Goal: Transaction & Acquisition: Purchase product/service

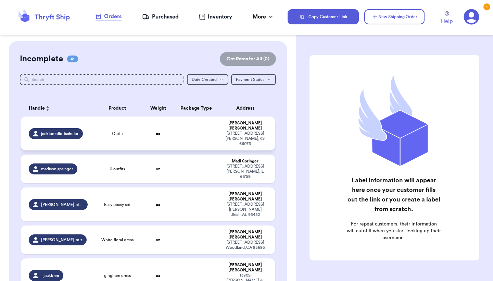
click at [102, 131] on div "Outfit" at bounding box center [117, 133] width 43 height 5
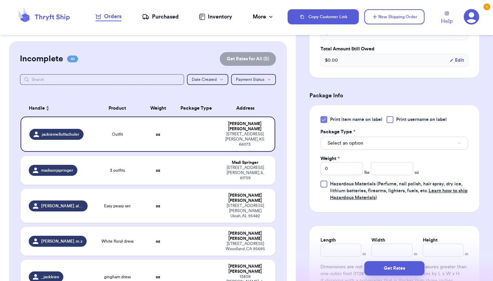
scroll to position [238, 0]
click at [322, 122] on icon at bounding box center [323, 118] width 5 height 5
click at [0, 0] on input "Print item name on label" at bounding box center [0, 0] width 0 height 0
click at [335, 146] on span "Select an option" at bounding box center [345, 142] width 36 height 7
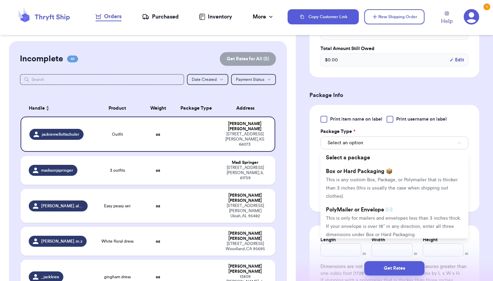
click at [345, 209] on span "PolyMailer or Envelope ✉️" at bounding box center [359, 209] width 66 height 5
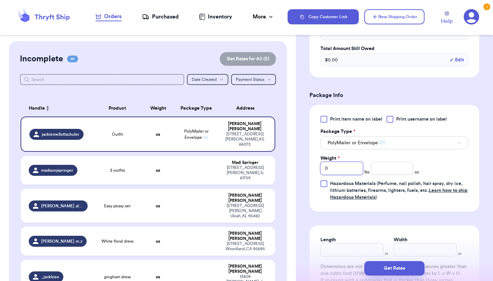
click at [343, 169] on input "0" at bounding box center [341, 168] width 42 height 13
type input "00"
type input "0"
click at [381, 167] on input "number" at bounding box center [392, 168] width 42 height 13
type input "7"
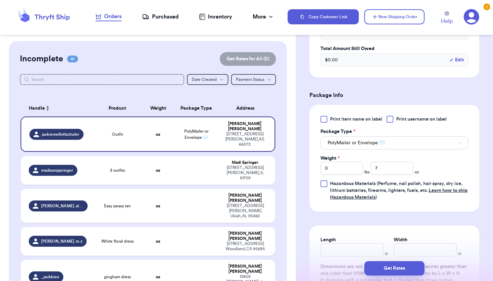
click at [439, 166] on div "Print item name on label Print username on label Package Type * PolyMailer or E…" at bounding box center [394, 158] width 148 height 85
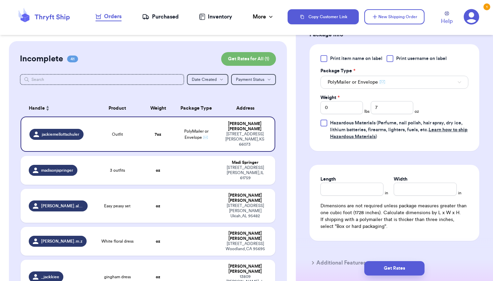
scroll to position [301, 0]
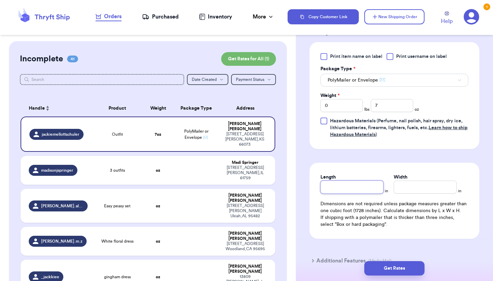
click at [328, 188] on input "Length" at bounding box center [351, 186] width 63 height 13
type input "13"
click at [406, 189] on input "Width *" at bounding box center [425, 186] width 63 height 13
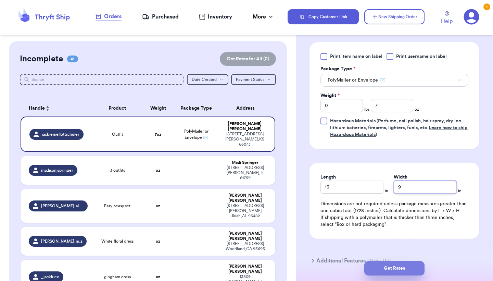
type input "9"
click at [393, 264] on button "Get Rates" at bounding box center [394, 268] width 60 height 14
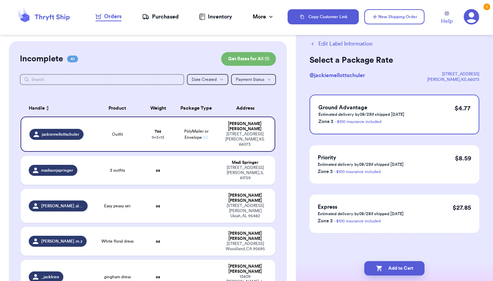
scroll to position [0, 0]
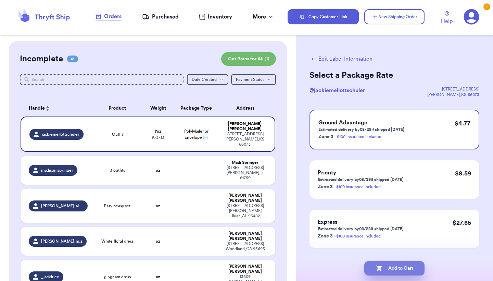
click at [410, 264] on button "Add to Cart" at bounding box center [394, 268] width 60 height 14
checkbox input "true"
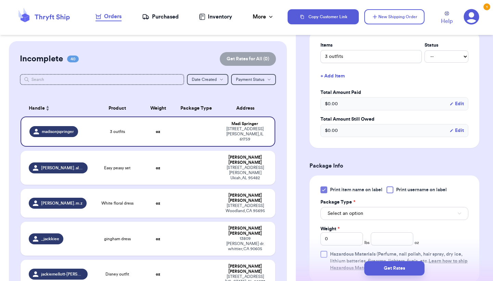
scroll to position [231, 0]
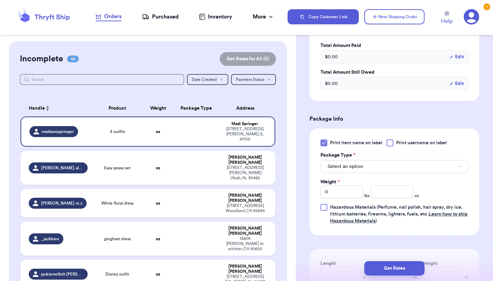
click at [357, 160] on button "Select an option" at bounding box center [394, 166] width 148 height 13
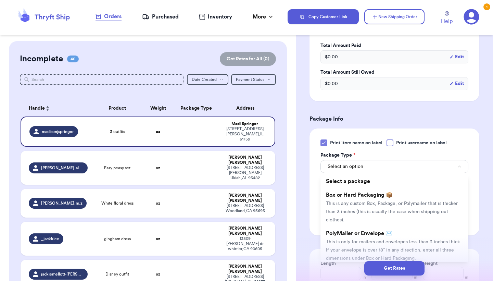
click at [359, 226] on li "PolyMailer or Envelope ✉️ This is only for mailers and envelopes less than 3 in…" at bounding box center [394, 245] width 148 height 38
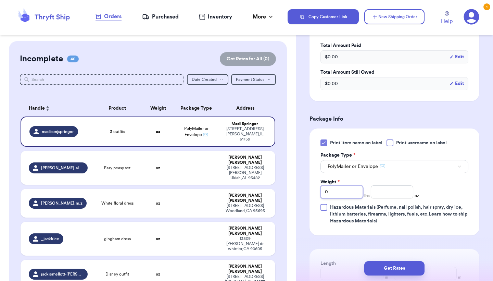
click at [353, 185] on input "0" at bounding box center [341, 191] width 42 height 13
type input "1"
click at [402, 185] on input "number" at bounding box center [392, 191] width 42 height 13
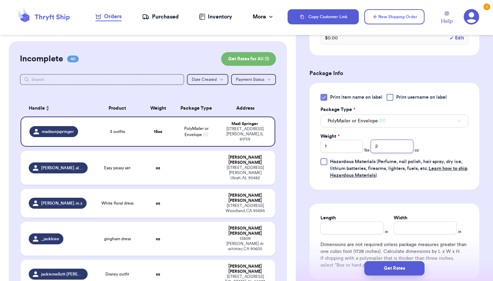
type input "1.9"
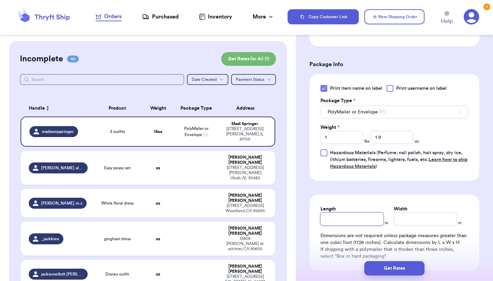
click at [344, 212] on input "Length" at bounding box center [351, 218] width 63 height 13
type input "13"
click at [402, 212] on input "Width *" at bounding box center [425, 218] width 63 height 13
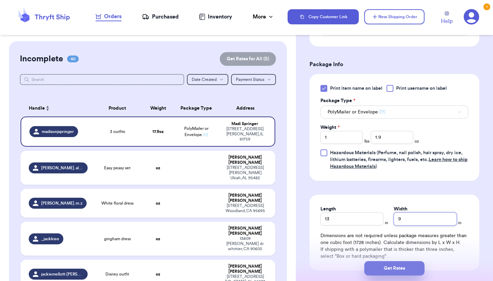
type input "9"
click at [398, 268] on button "Get Rates" at bounding box center [394, 268] width 60 height 14
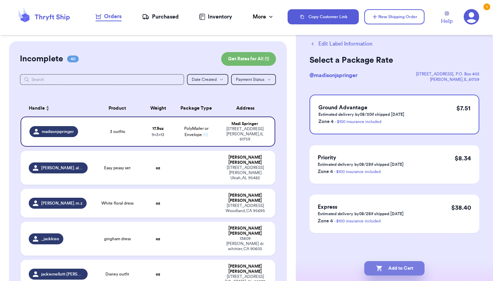
scroll to position [0, 0]
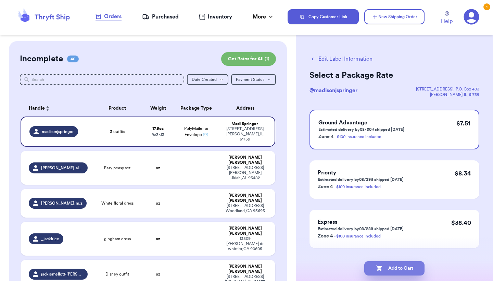
click at [407, 270] on button "Add to Cart" at bounding box center [394, 268] width 60 height 14
checkbox input "true"
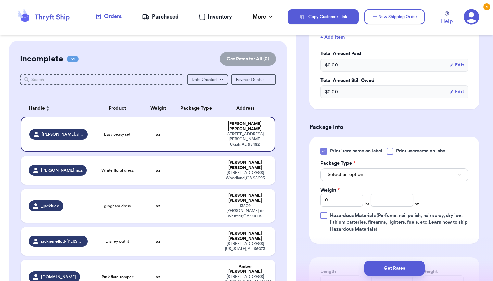
scroll to position [212, 0]
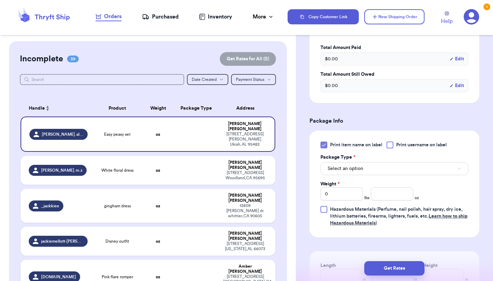
click at [377, 172] on button "Select an option" at bounding box center [394, 168] width 148 height 13
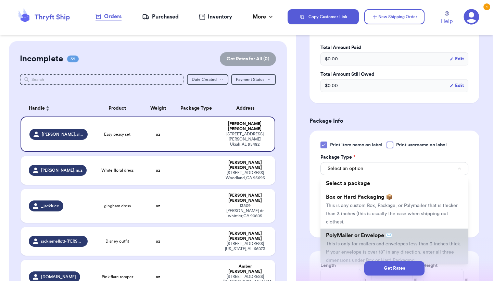
click at [353, 238] on span "PolyMailer or Envelope ✉️" at bounding box center [359, 234] width 66 height 5
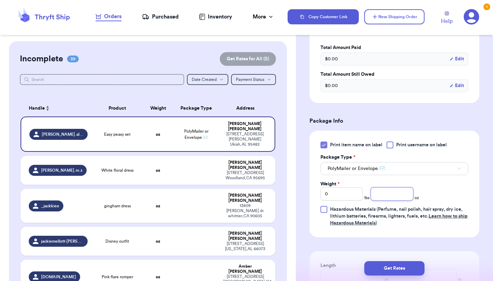
click at [385, 196] on input "number" at bounding box center [392, 193] width 42 height 13
type input "5"
click at [465, 192] on div "Print item name on label Print username on label Package Type * PolyMailer or E…" at bounding box center [394, 183] width 148 height 85
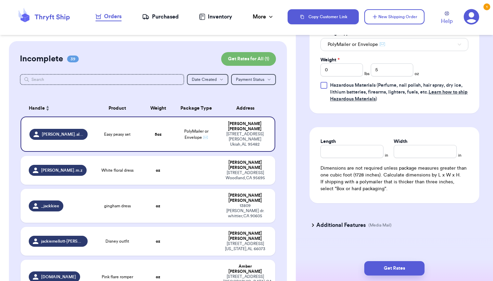
scroll to position [337, 0]
click at [358, 149] on input "Length" at bounding box center [351, 150] width 63 height 13
type input "13"
click at [412, 154] on input "Width *" at bounding box center [425, 150] width 63 height 13
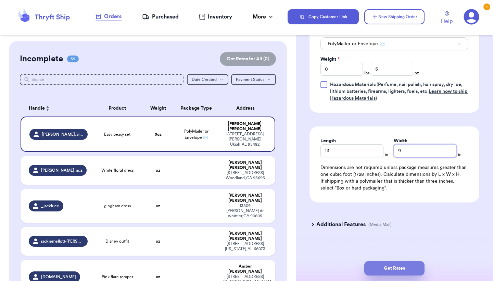
type input "9"
click at [396, 266] on button "Get Rates" at bounding box center [394, 268] width 60 height 14
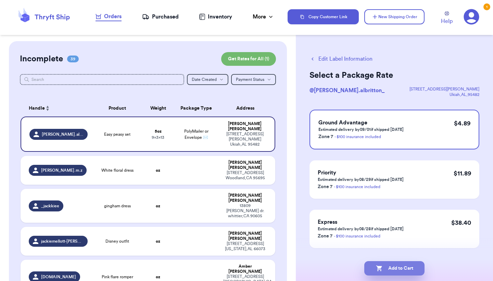
click at [396, 265] on button "Add to Cart" at bounding box center [394, 268] width 60 height 14
checkbox input "true"
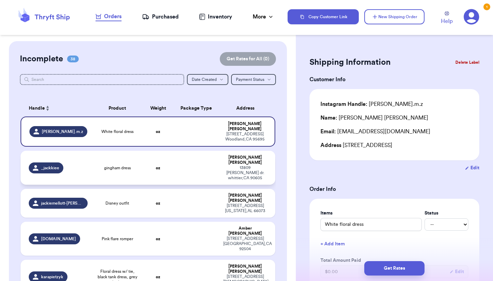
click at [201, 161] on td at bounding box center [196, 168] width 46 height 34
type input "gingham dress"
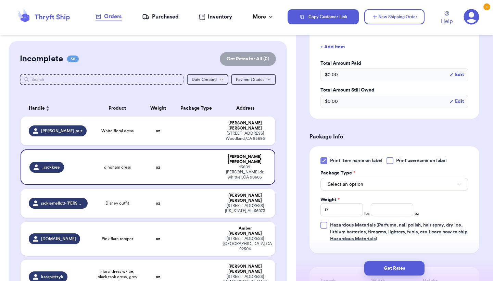
scroll to position [219, 0]
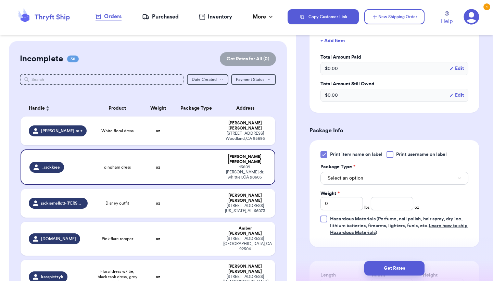
click at [351, 175] on span "Select an option" at bounding box center [345, 178] width 36 height 7
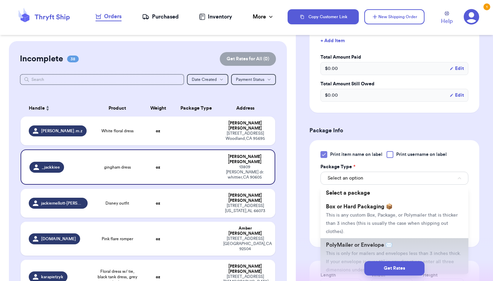
click at [350, 251] on span "This is only for mailers and envelopes less than 3 inches thick. If your envelo…" at bounding box center [393, 261] width 135 height 21
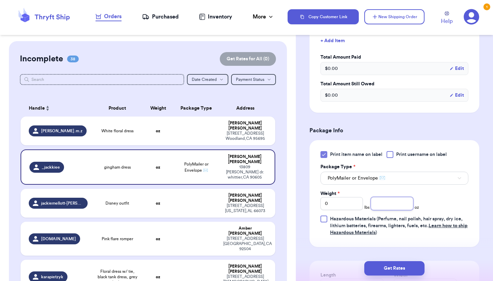
click at [390, 197] on input "number" at bounding box center [392, 203] width 42 height 13
type input "3"
click at [439, 181] on div "Print item name on label Print username on label Package Type * PolyMailer or E…" at bounding box center [394, 193] width 148 height 85
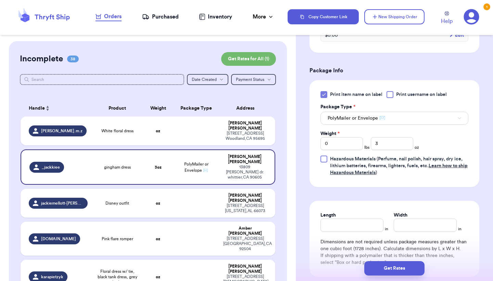
scroll to position [303, 0]
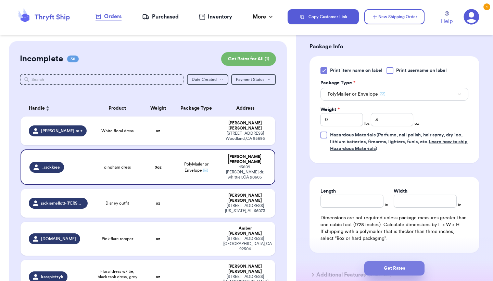
click at [406, 270] on button "Get Rates" at bounding box center [394, 268] width 60 height 14
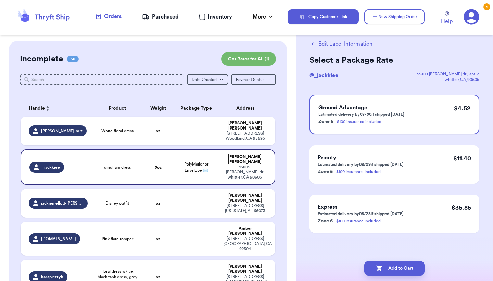
scroll to position [0, 0]
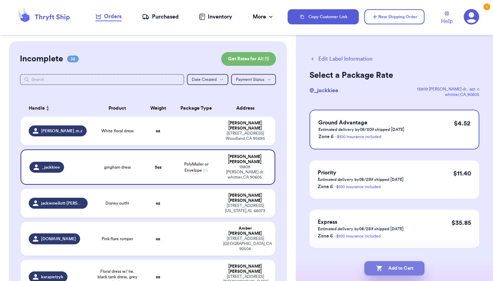
click at [406, 270] on button "Add to Cart" at bounding box center [394, 268] width 60 height 14
checkbox input "true"
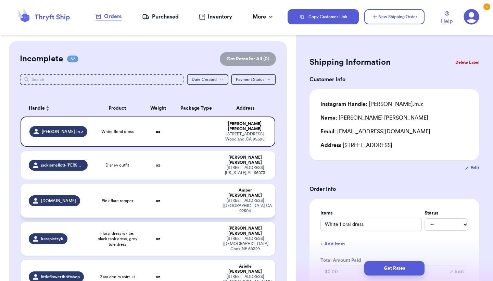
click at [173, 188] on td "oz" at bounding box center [158, 200] width 30 height 34
type input "Pink flare romper"
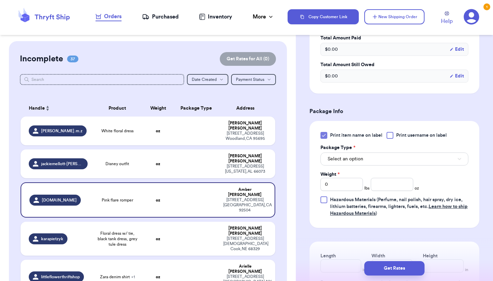
scroll to position [235, 0]
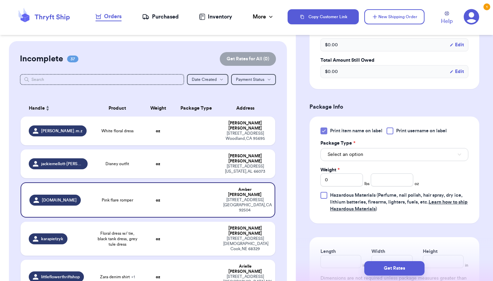
click at [370, 148] on button "Select an option" at bounding box center [394, 154] width 148 height 13
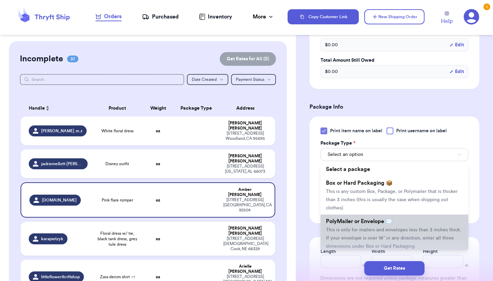
click at [357, 227] on span "This is only for mailers and envelopes less than 3 inches thick. If your envelo…" at bounding box center [393, 237] width 135 height 21
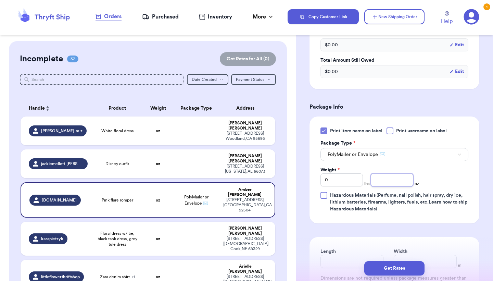
click at [391, 173] on input "number" at bounding box center [392, 179] width 42 height 13
type input "8"
click at [390, 268] on button "Get Rates" at bounding box center [394, 268] width 60 height 14
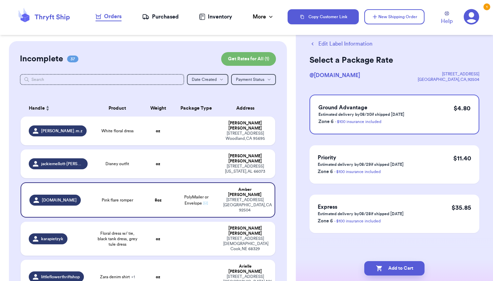
scroll to position [0, 0]
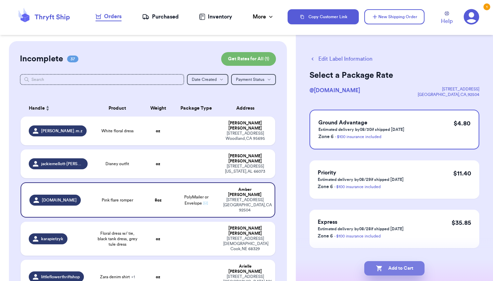
click at [393, 268] on button "Add to Cart" at bounding box center [394, 268] width 60 height 14
checkbox input "true"
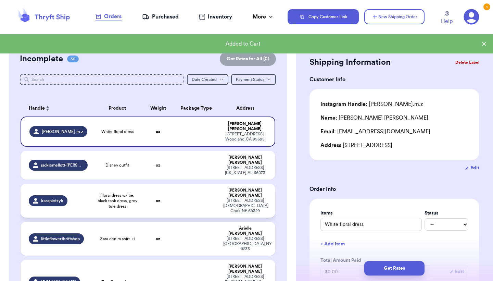
click at [173, 190] on td "oz" at bounding box center [158, 200] width 30 height 34
type input "Floral dress w/ tie, black tank dress, grey tule dress"
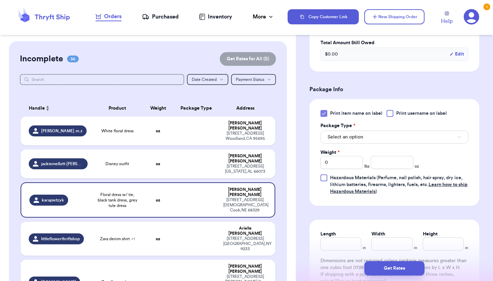
scroll to position [288, 0]
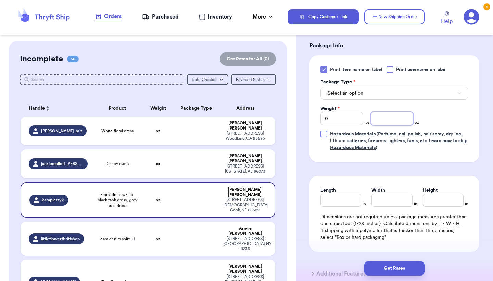
click at [394, 119] on input "number" at bounding box center [392, 118] width 42 height 13
type input "11"
click at [365, 91] on button "Select an option" at bounding box center [394, 93] width 148 height 13
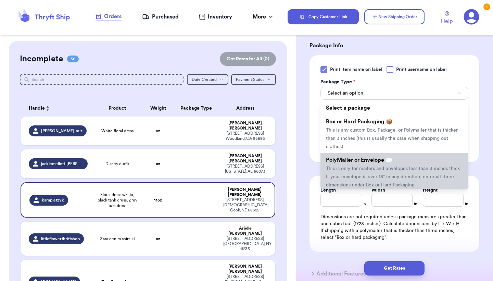
click at [365, 156] on li "PolyMailer or Envelope ✉️ This is only for mailers and envelopes less than 3 in…" at bounding box center [394, 172] width 148 height 38
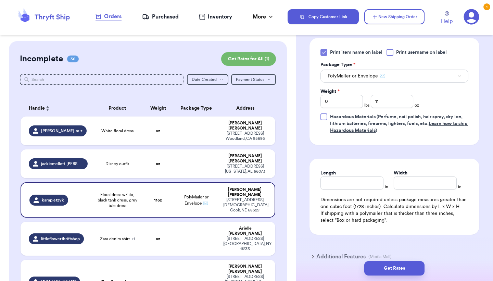
scroll to position [306, 0]
click at [402, 264] on button "Get Rates" at bounding box center [394, 268] width 60 height 14
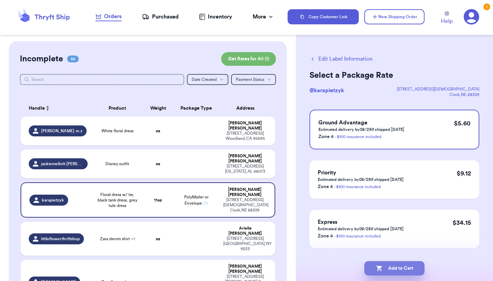
click at [403, 270] on button "Add to Cart" at bounding box center [394, 268] width 60 height 14
checkbox input "true"
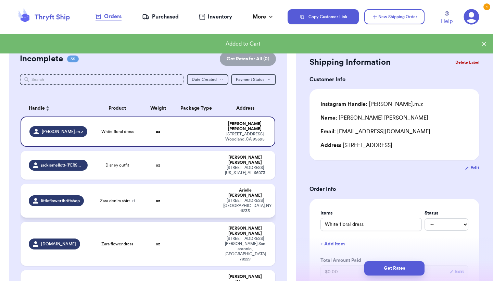
click at [152, 189] on td "oz" at bounding box center [158, 200] width 30 height 34
type input "Zara denim shirt"
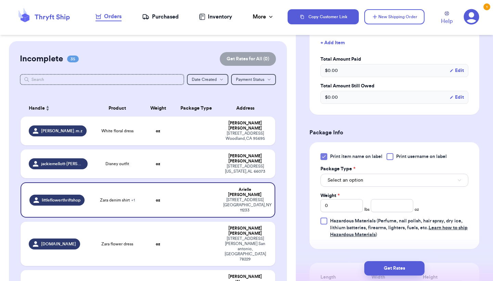
scroll to position [248, 0]
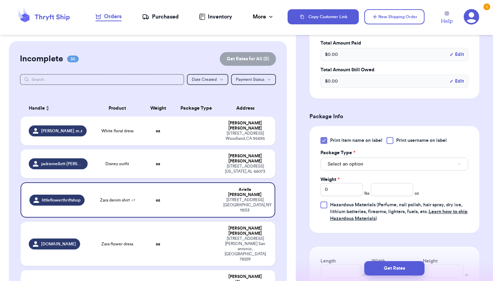
click at [403, 158] on button "Select an option" at bounding box center [394, 163] width 148 height 13
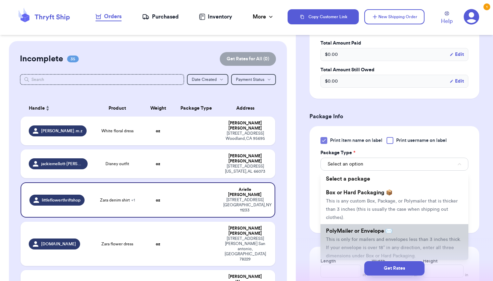
click at [384, 229] on li "PolyMailer or Envelope ✉️ This is only for mailers and envelopes less than 3 in…" at bounding box center [394, 243] width 148 height 38
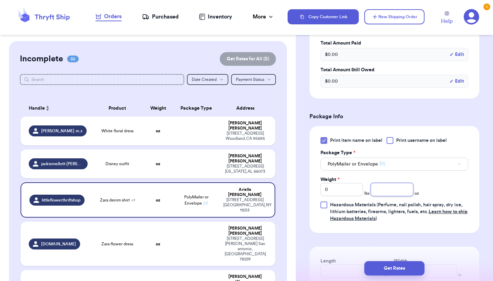
click at [391, 184] on input "number" at bounding box center [392, 189] width 42 height 13
type input "10"
click at [399, 269] on button "Get Rates" at bounding box center [394, 268] width 60 height 14
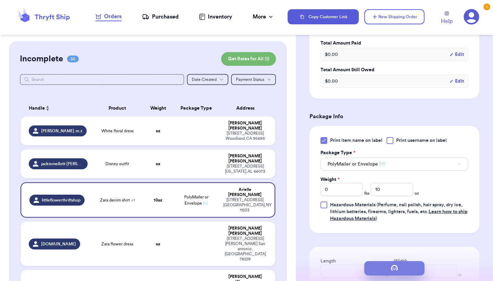
scroll to position [0, 0]
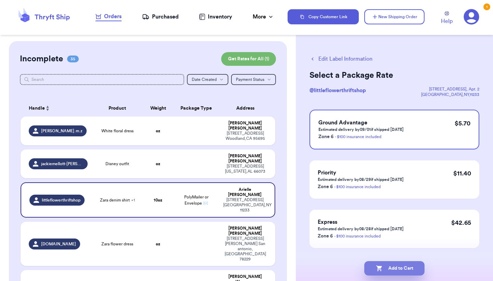
click at [401, 269] on button "Add to Cart" at bounding box center [394, 268] width 60 height 14
checkbox input "true"
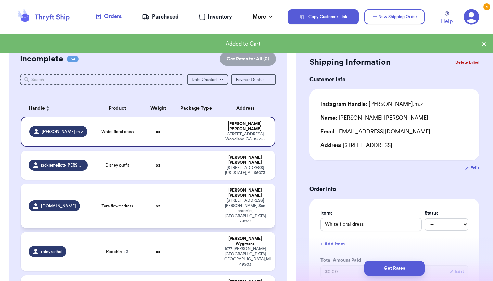
click at [180, 188] on td at bounding box center [196, 205] width 46 height 44
type input "Zara flower dress"
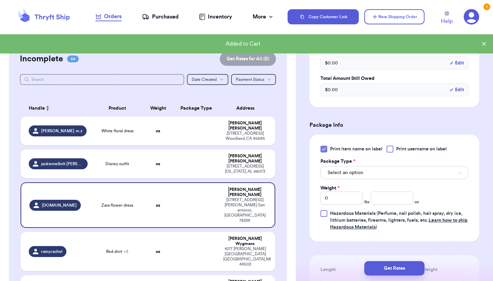
scroll to position [222, 0]
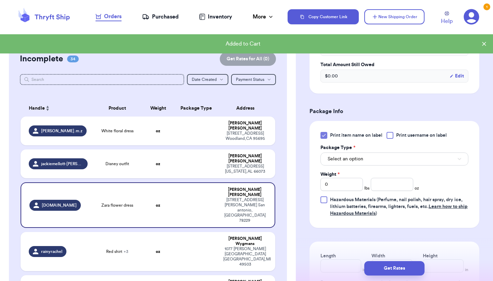
click at [390, 163] on button "Select an option" at bounding box center [394, 158] width 148 height 13
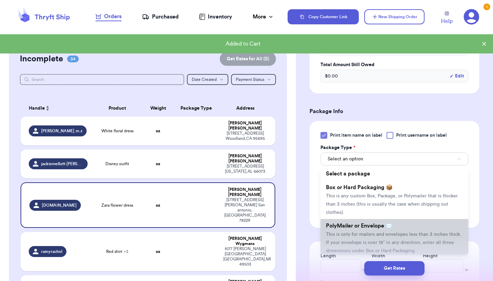
click at [392, 233] on li "PolyMailer or Envelope ✉️ This is only for mailers and envelopes less than 3 in…" at bounding box center [394, 238] width 148 height 38
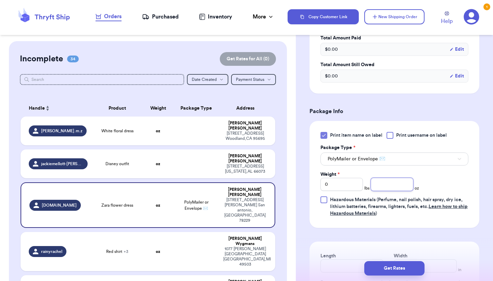
click at [390, 185] on input "number" at bounding box center [392, 184] width 42 height 13
type input "4"
click at [448, 225] on div "Print item name on label Print username on label Package Type * PolyMailer or E…" at bounding box center [394, 174] width 170 height 107
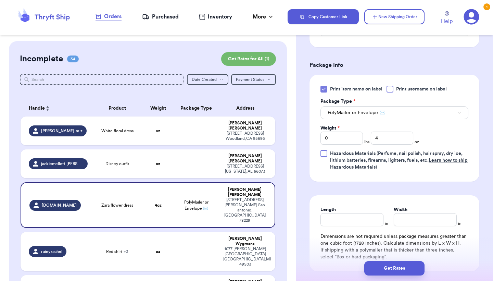
scroll to position [270, 0]
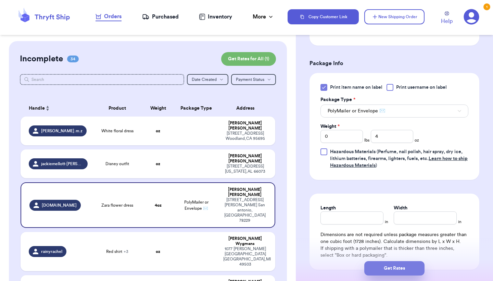
click at [400, 266] on button "Get Rates" at bounding box center [394, 268] width 60 height 14
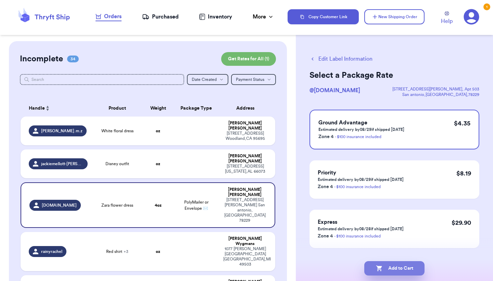
click at [400, 266] on button "Add to Cart" at bounding box center [394, 268] width 60 height 14
checkbox input "true"
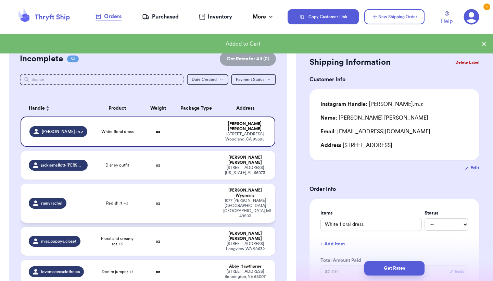
click at [179, 190] on td at bounding box center [196, 202] width 46 height 39
type input "Red shirt"
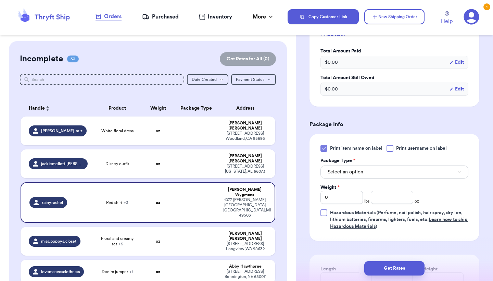
scroll to position [285, 0]
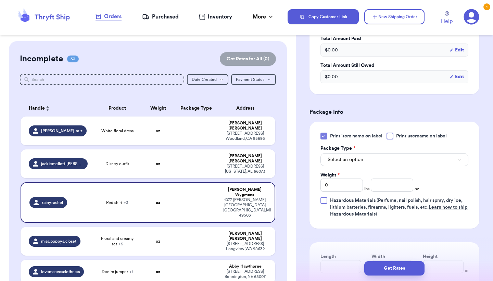
click at [391, 161] on button "Select an option" at bounding box center [394, 159] width 148 height 13
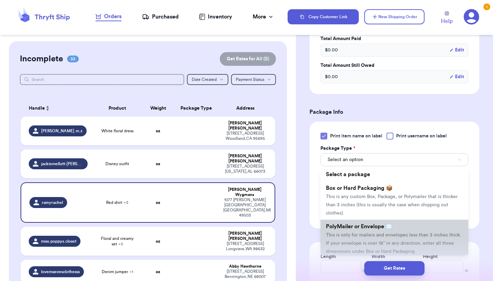
click at [371, 229] on span "PolyMailer or Envelope ✉️" at bounding box center [359, 225] width 66 height 5
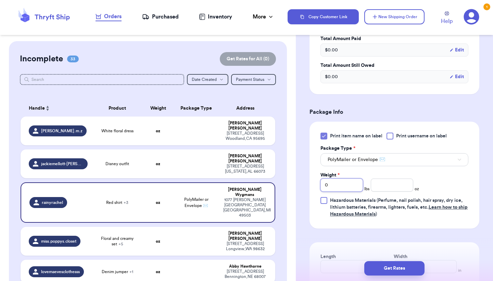
click at [351, 188] on input "0" at bounding box center [341, 184] width 42 height 13
type input "01"
type input "0"
type input "1"
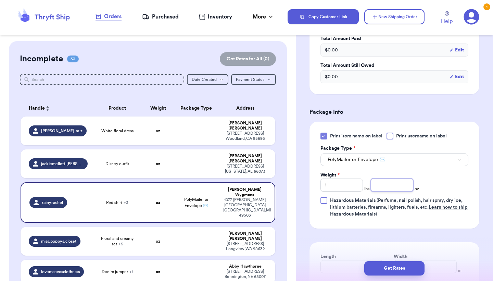
click at [383, 186] on input "number" at bounding box center [392, 184] width 42 height 13
type input "1"
click at [470, 185] on div "Print item name on label Print username on label Package Type * PolyMailer or E…" at bounding box center [394, 174] width 170 height 107
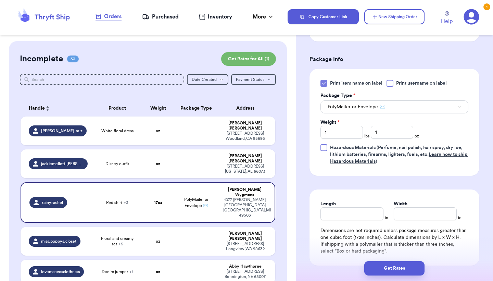
scroll to position [344, 0]
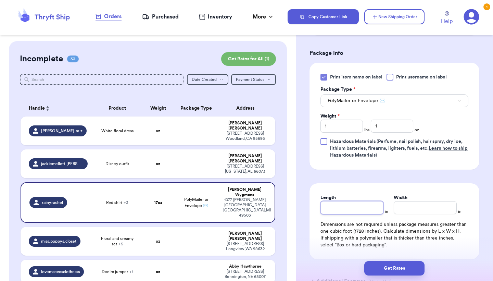
click at [361, 210] on input "Length" at bounding box center [351, 207] width 63 height 13
type input "20"
click at [402, 211] on input "Width *" at bounding box center [425, 207] width 63 height 13
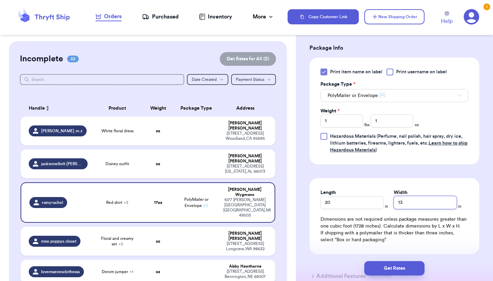
scroll to position [351, 0]
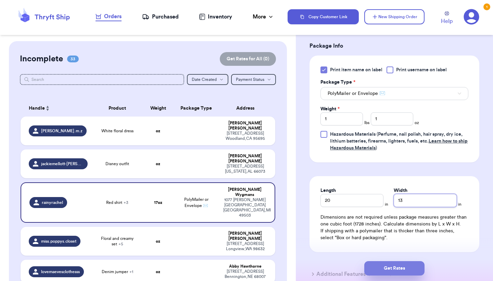
type input "13"
click at [408, 266] on button "Get Rates" at bounding box center [394, 268] width 60 height 14
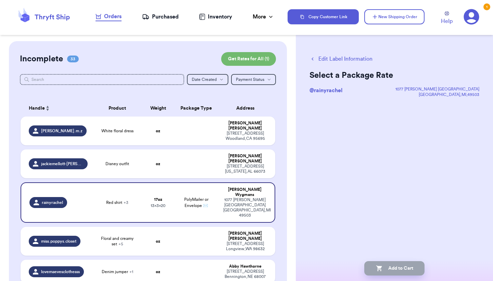
scroll to position [0, 0]
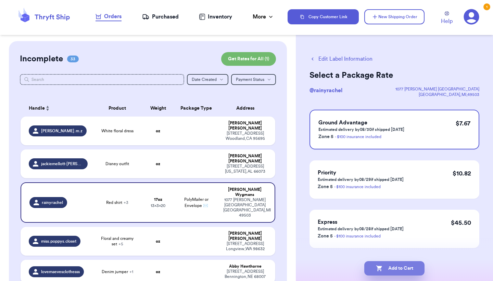
click at [413, 266] on button "Add to Cart" at bounding box center [394, 268] width 60 height 14
checkbox input "true"
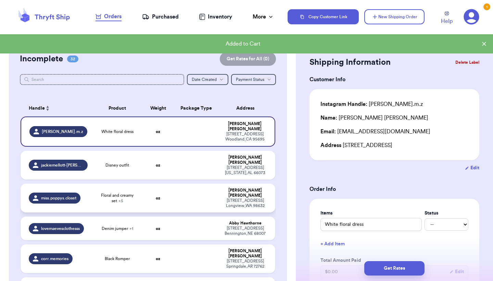
click at [142, 186] on td "Floral and creamy set + 5" at bounding box center [117, 197] width 51 height 29
type input "Floral and creamy set"
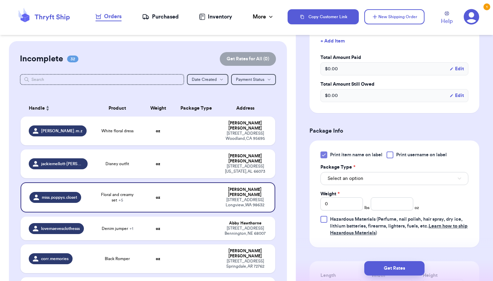
scroll to position [317, 0]
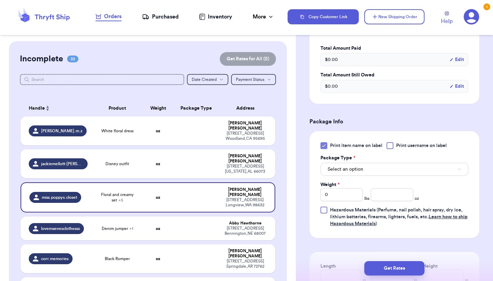
click at [362, 172] on span "Select an option" at bounding box center [345, 169] width 36 height 7
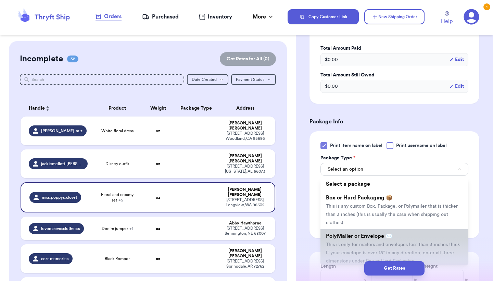
click at [354, 239] on span "PolyMailer or Envelope ✉️" at bounding box center [359, 235] width 66 height 5
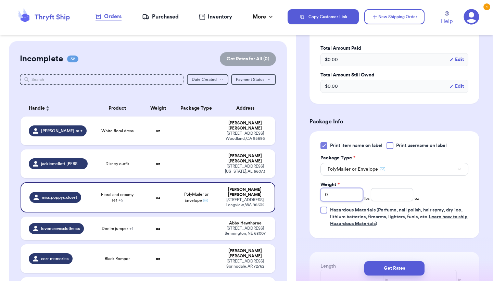
click at [345, 195] on input "0" at bounding box center [341, 194] width 42 height 13
type input "2"
click at [396, 196] on input "number" at bounding box center [392, 194] width 42 height 13
type input "6"
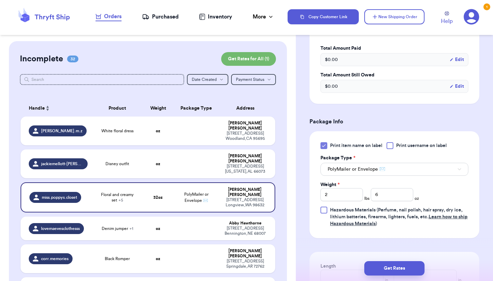
click at [440, 198] on div "Print item name on label Print username on label Package Type * PolyMailer or E…" at bounding box center [394, 184] width 148 height 85
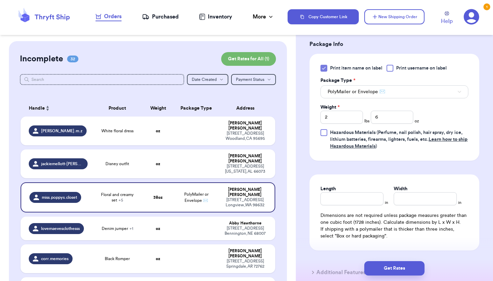
scroll to position [395, 0]
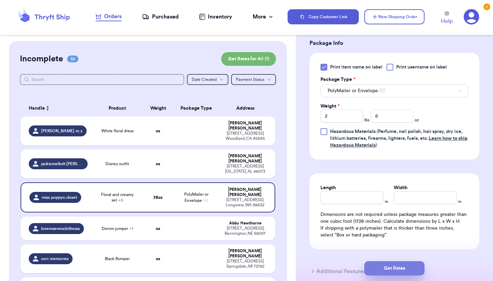
click at [399, 266] on button "Get Rates" at bounding box center [394, 268] width 60 height 14
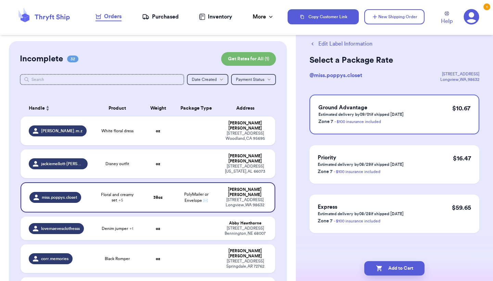
scroll to position [0, 0]
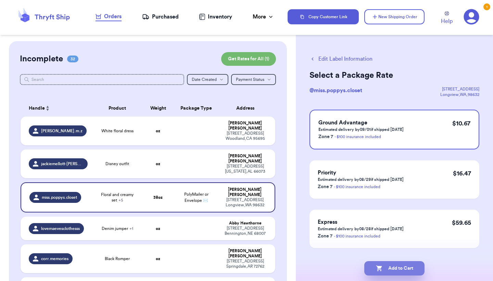
click at [396, 268] on button "Add to Cart" at bounding box center [394, 268] width 60 height 14
checkbox input "true"
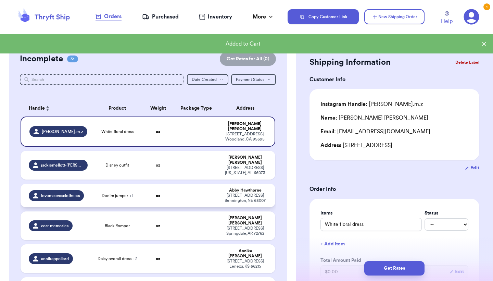
click at [184, 190] on td at bounding box center [196, 195] width 46 height 24
type input "Denim jumper"
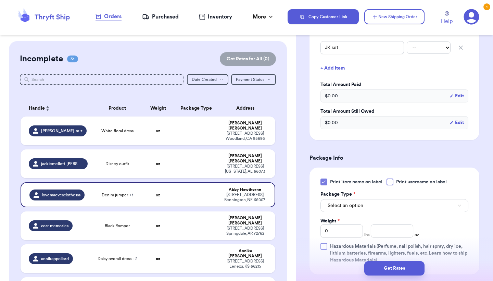
scroll to position [276, 0]
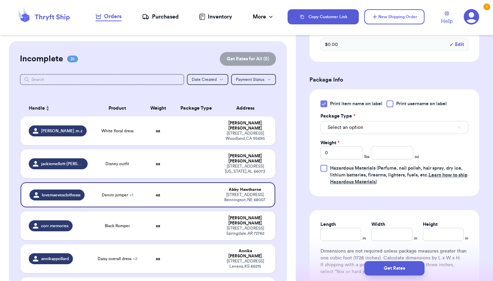
click at [379, 129] on button "Select an option" at bounding box center [394, 127] width 148 height 13
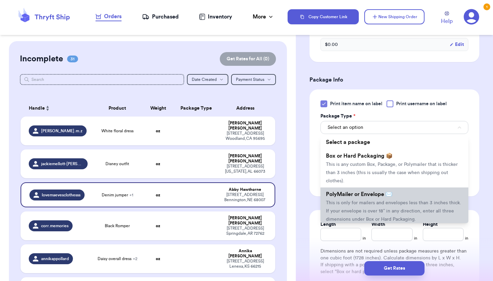
click at [363, 212] on span "This is only for mailers and envelopes less than 3 inches thick. If your envelo…" at bounding box center [393, 210] width 135 height 21
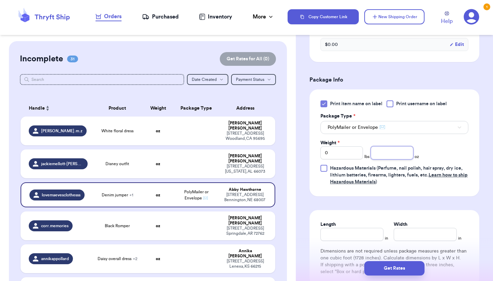
click at [393, 155] on input "number" at bounding box center [392, 152] width 42 height 13
type input "12"
click at [459, 151] on div "Print item name on label Print username on label Package Type * PolyMailer or E…" at bounding box center [394, 142] width 148 height 85
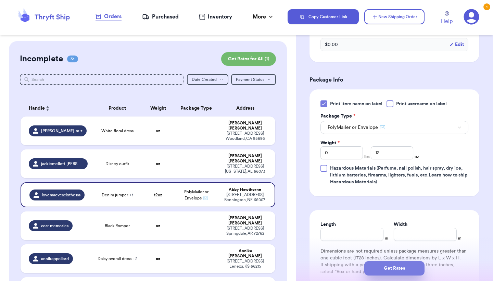
click at [393, 270] on button "Get Rates" at bounding box center [394, 268] width 60 height 14
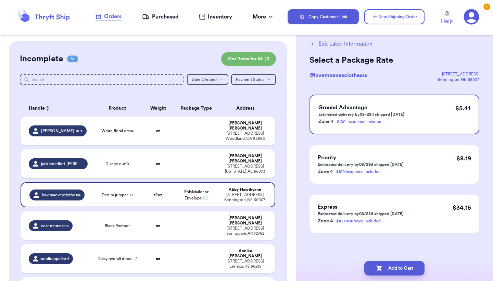
scroll to position [0, 0]
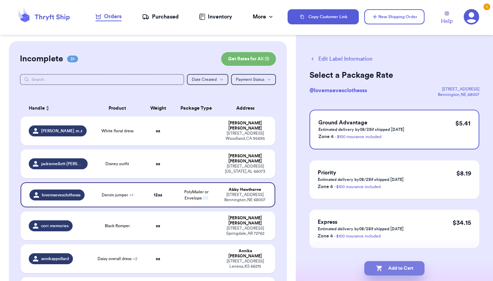
click at [397, 268] on button "Add to Cart" at bounding box center [394, 268] width 60 height 14
checkbox input "true"
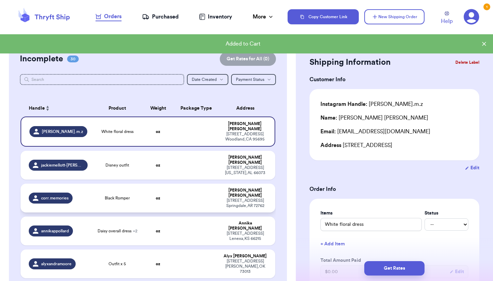
click at [169, 191] on td "oz" at bounding box center [158, 197] width 30 height 29
type input "Black Romper"
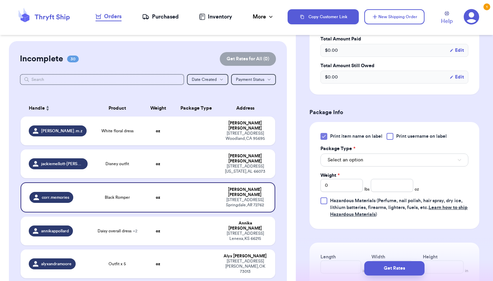
scroll to position [258, 0]
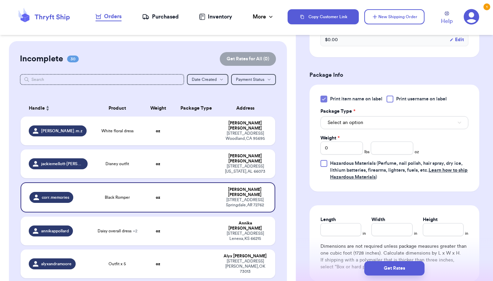
click at [398, 125] on button "Select an option" at bounding box center [394, 122] width 148 height 13
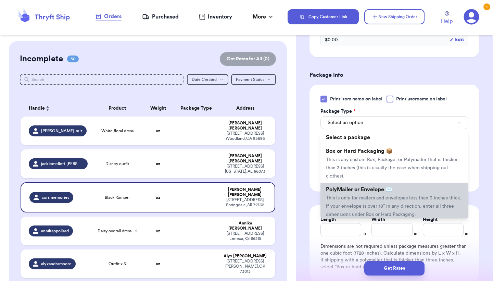
click at [397, 192] on li "PolyMailer or Envelope ✉️ This is only for mailers and envelopes less than 3 in…" at bounding box center [394, 201] width 148 height 38
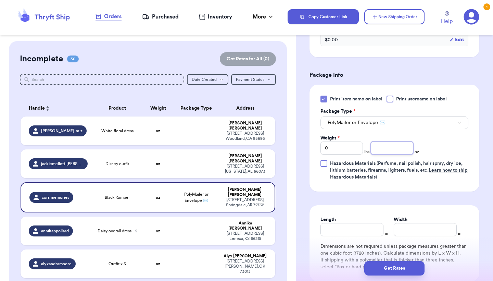
click at [395, 152] on input "number" at bounding box center [392, 147] width 42 height 13
type input "3"
click at [470, 149] on div "Print item name on label Print username on label Package Type * PolyMailer or E…" at bounding box center [394, 138] width 170 height 107
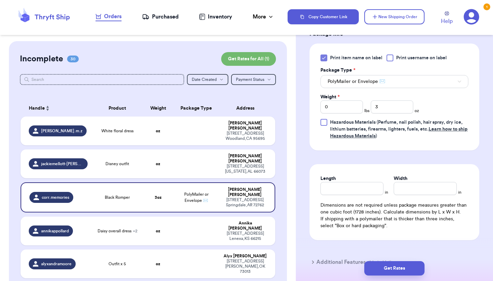
scroll to position [327, 0]
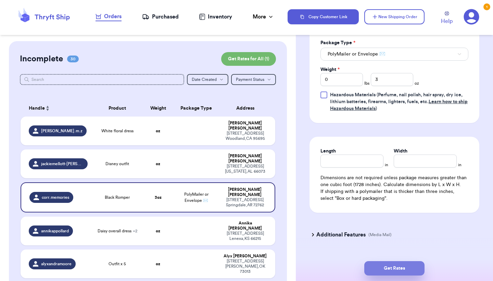
click at [407, 270] on button "Get Rates" at bounding box center [394, 268] width 60 height 14
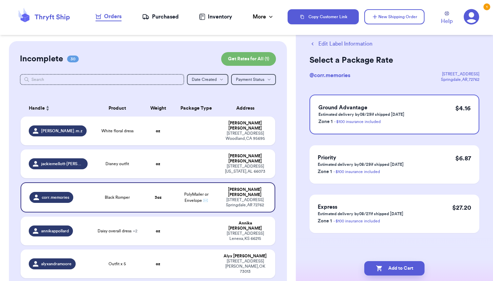
scroll to position [0, 0]
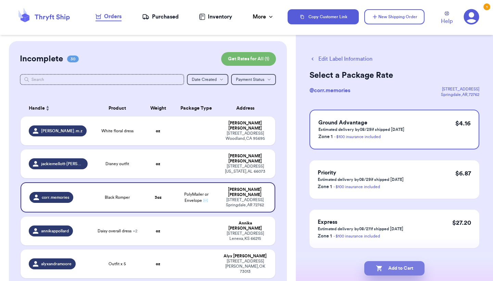
click at [410, 269] on button "Add to Cart" at bounding box center [394, 268] width 60 height 14
checkbox input "true"
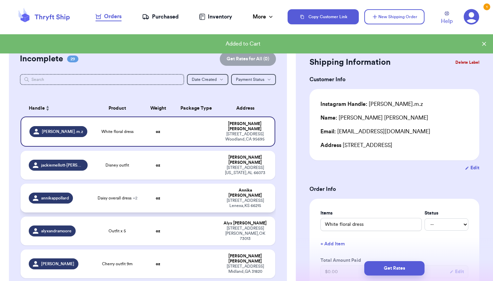
click at [167, 189] on td "oz" at bounding box center [158, 197] width 30 height 29
type input "Daisy overall dress"
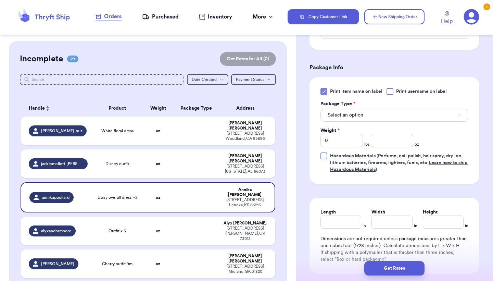
scroll to position [313, 0]
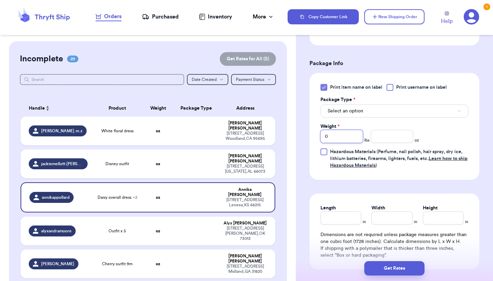
click at [345, 136] on input "0" at bounding box center [341, 136] width 42 height 13
type input "1"
click at [389, 137] on input "number" at bounding box center [392, 136] width 42 height 13
type input "0"
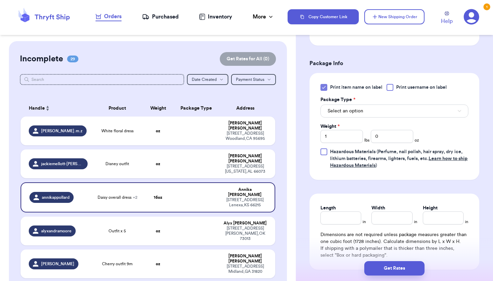
click at [438, 137] on div "Print item name on label Print username on label Package Type * Select an optio…" at bounding box center [394, 126] width 148 height 85
click at [428, 113] on button "Select an option" at bounding box center [394, 110] width 148 height 13
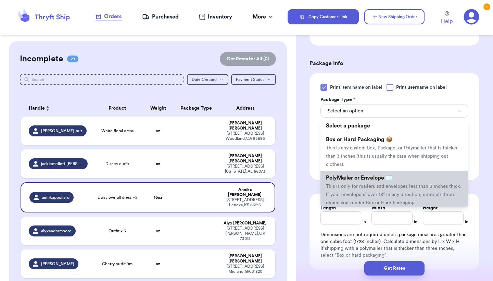
click at [399, 183] on li "PolyMailer or Envelope ✉️ This is only for mailers and envelopes less than 3 in…" at bounding box center [394, 190] width 148 height 38
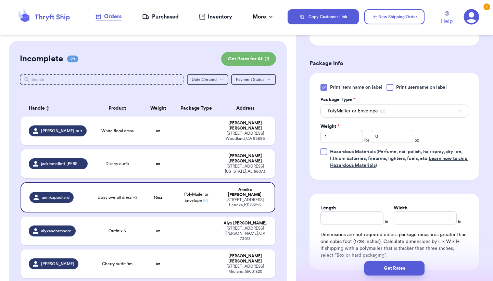
click at [457, 137] on div "Print item name on label Print username on label Package Type * PolyMailer or E…" at bounding box center [394, 126] width 148 height 85
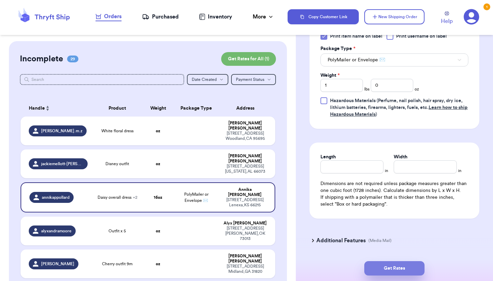
click at [406, 266] on button "Get Rates" at bounding box center [394, 268] width 60 height 14
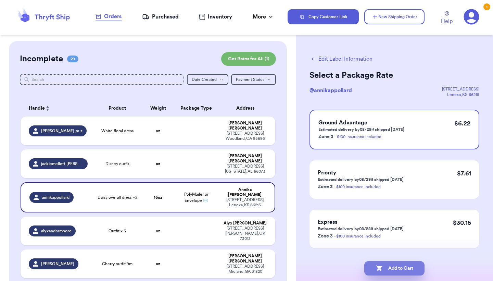
click at [406, 266] on button "Add to Cart" at bounding box center [394, 268] width 60 height 14
checkbox input "true"
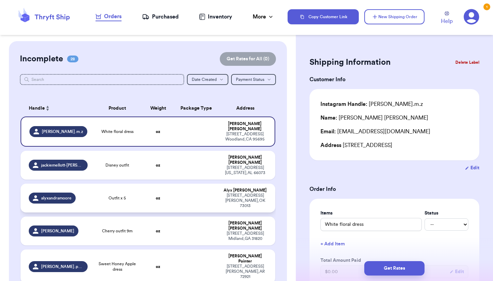
click at [183, 191] on td at bounding box center [196, 197] width 46 height 29
type input "Outfit x 5"
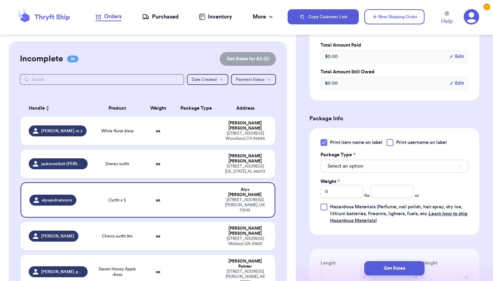
scroll to position [227, 0]
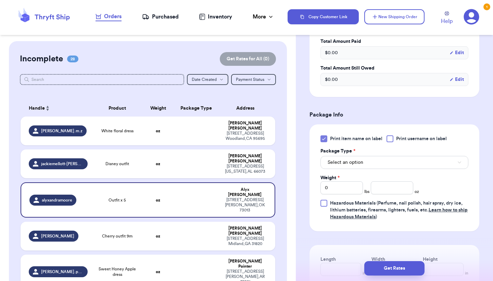
click at [393, 156] on button "Select an option" at bounding box center [394, 162] width 148 height 13
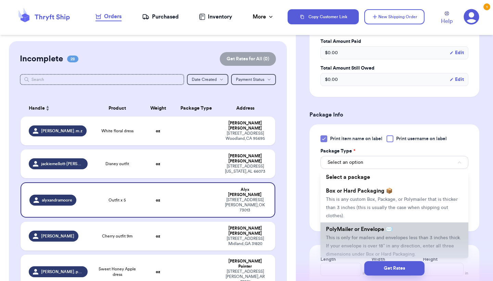
click at [363, 235] on span "This is only for mailers and envelopes less than 3 inches thick. If your envelo…" at bounding box center [393, 245] width 135 height 21
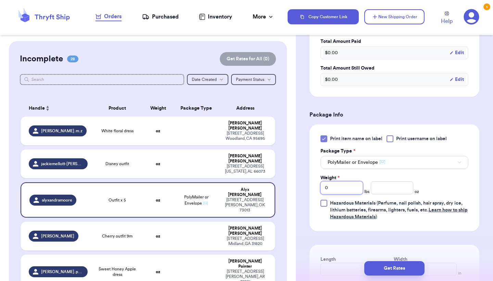
click at [346, 181] on input "0" at bounding box center [341, 187] width 42 height 13
type input "1"
click at [389, 181] on input "number" at bounding box center [392, 187] width 42 height 13
type input "10"
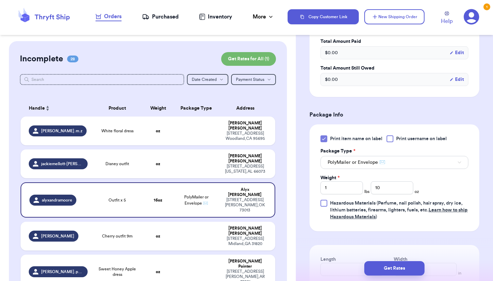
click at [475, 171] on div "Print item name on label Print username on label Package Type * PolyMailer or E…" at bounding box center [394, 177] width 170 height 107
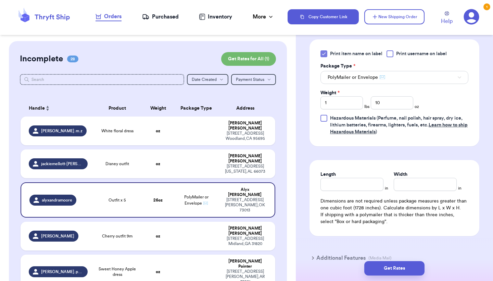
scroll to position [320, 0]
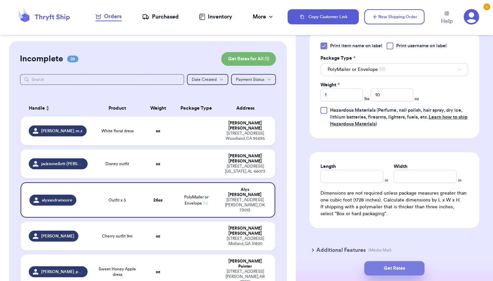
click at [397, 269] on button "Get Rates" at bounding box center [394, 268] width 60 height 14
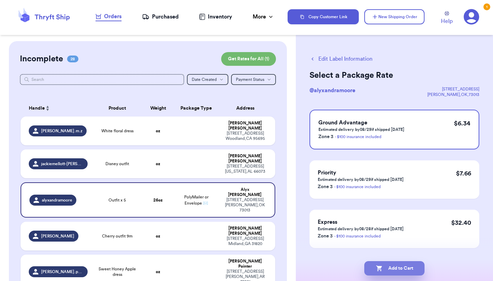
click at [412, 270] on button "Add to Cart" at bounding box center [394, 268] width 60 height 14
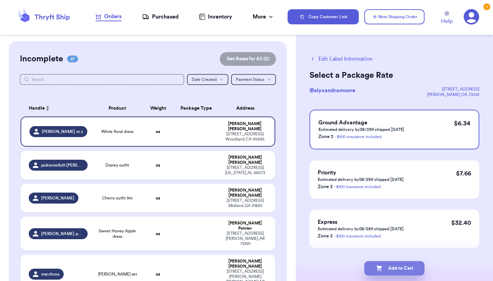
checkbox input "true"
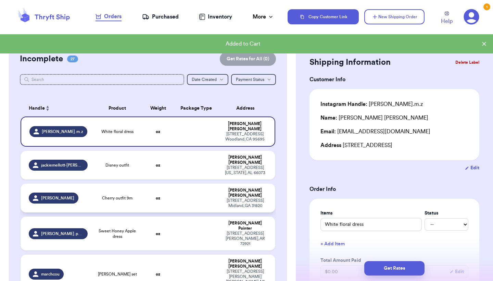
click at [172, 189] on td "oz" at bounding box center [158, 197] width 30 height 29
type input "Cherry outfit 9m"
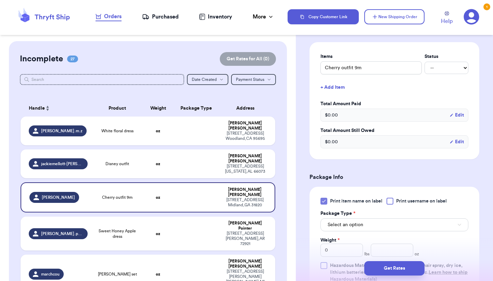
scroll to position [165, 0]
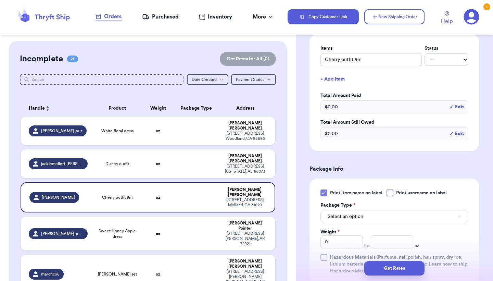
click at [391, 219] on button "Select an option" at bounding box center [394, 216] width 148 height 13
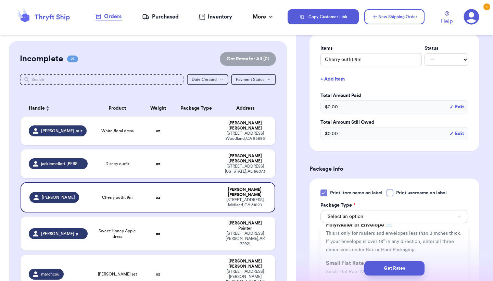
scroll to position [65, 0]
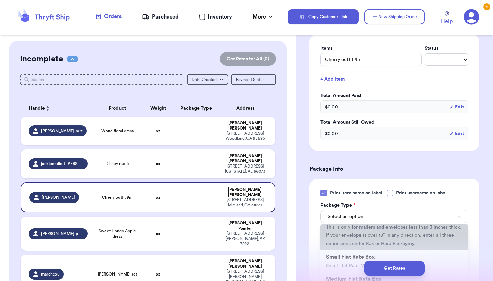
click at [384, 235] on span "This is only for mailers and envelopes less than 3 inches thick. If your envelo…" at bounding box center [393, 234] width 135 height 21
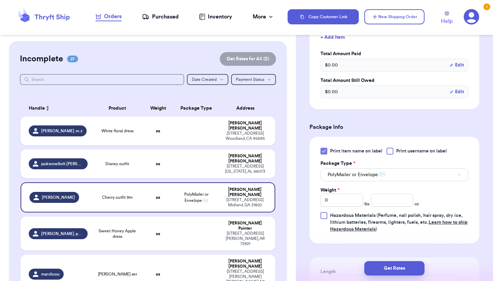
scroll to position [225, 0]
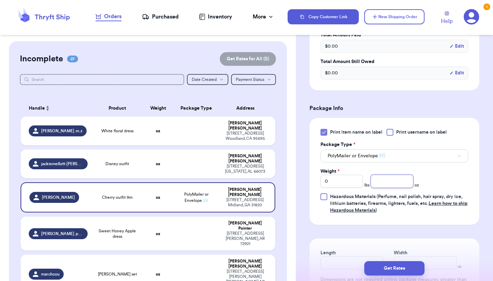
click at [392, 181] on input "number" at bounding box center [392, 181] width 42 height 13
type input "4"
click at [450, 177] on div "Print item name on label Print username on label Package Type * PolyMailer or E…" at bounding box center [394, 171] width 148 height 85
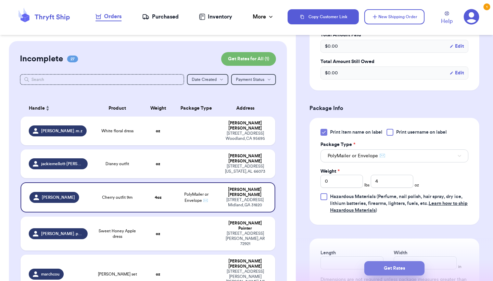
click at [404, 267] on button "Get Rates" at bounding box center [394, 268] width 60 height 14
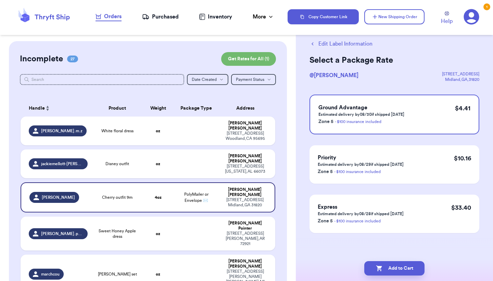
scroll to position [0, 0]
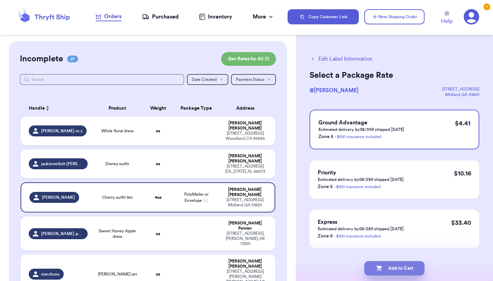
click at [404, 267] on button "Add to Cart" at bounding box center [394, 268] width 60 height 14
checkbox input "true"
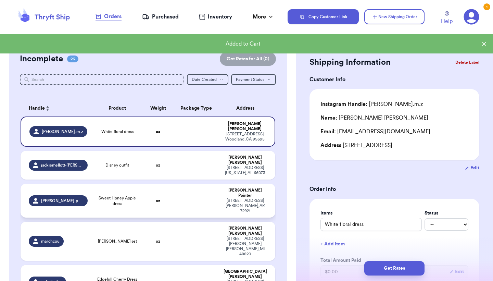
click at [187, 190] on td at bounding box center [196, 200] width 46 height 34
type input "Sweet Honey Apple dress"
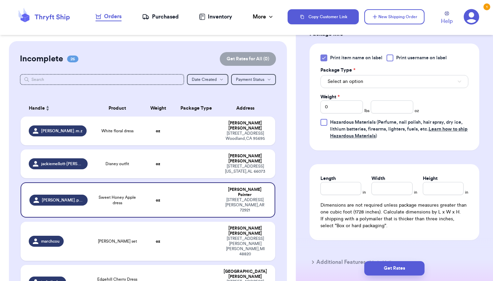
scroll to position [311, 0]
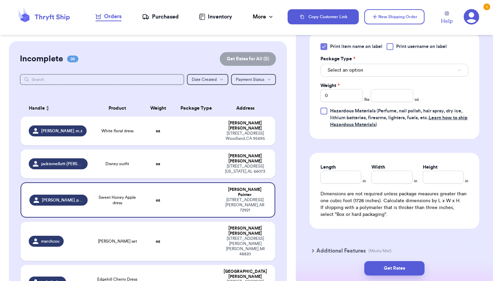
click at [357, 73] on span "Select an option" at bounding box center [345, 70] width 36 height 7
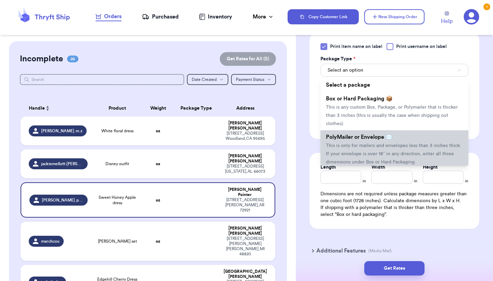
click at [355, 158] on span "This is only for mailers and envelopes less than 3 inches thick. If your envelo…" at bounding box center [393, 153] width 135 height 21
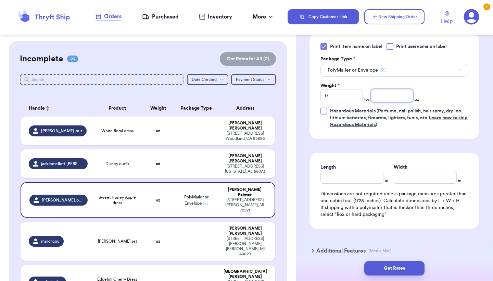
click at [380, 98] on input "number" at bounding box center [392, 95] width 42 height 13
type input "9"
click at [449, 97] on div "Print item name on label Print username on label Package Type * PolyMailer or E…" at bounding box center [394, 85] width 148 height 85
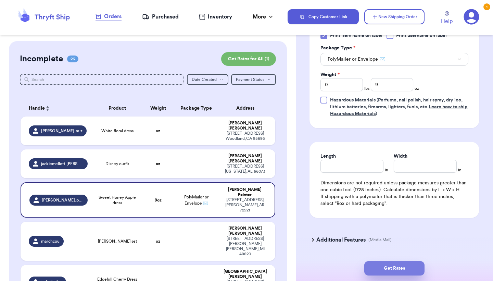
click at [403, 266] on button "Get Rates" at bounding box center [394, 268] width 60 height 14
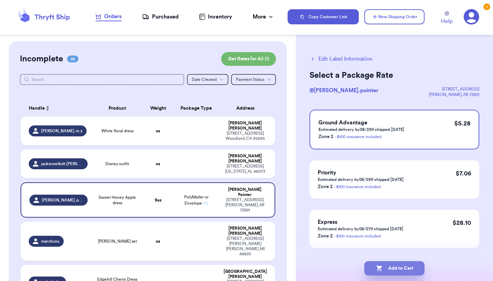
click at [400, 264] on button "Add to Cart" at bounding box center [394, 268] width 60 height 14
checkbox input "true"
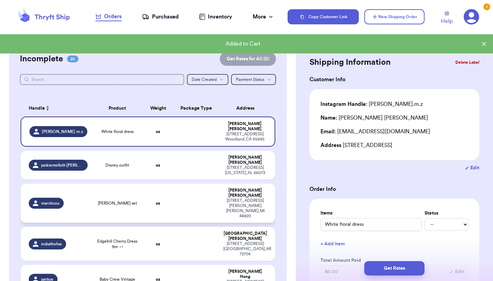
click at [172, 190] on td "oz" at bounding box center [158, 202] width 30 height 39
type input "[PERSON_NAME] set"
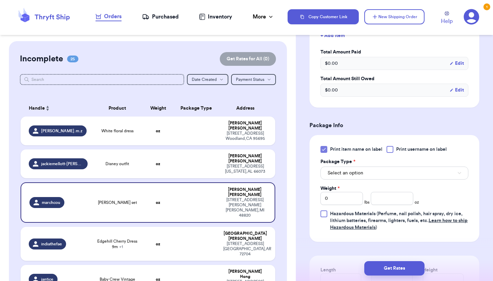
scroll to position [231, 0]
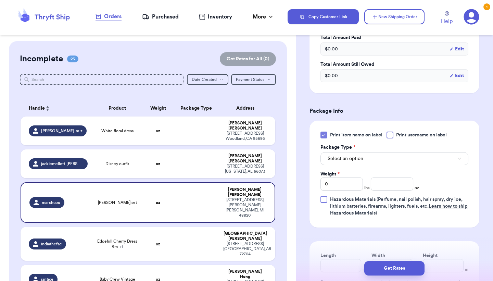
click at [379, 153] on button "Select an option" at bounding box center [394, 158] width 148 height 13
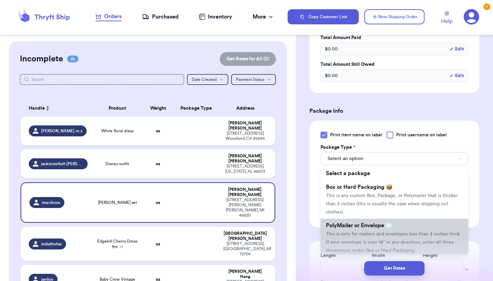
click at [370, 224] on li "PolyMailer or Envelope ✉️ This is only for mailers and envelopes less than 3 in…" at bounding box center [394, 237] width 148 height 38
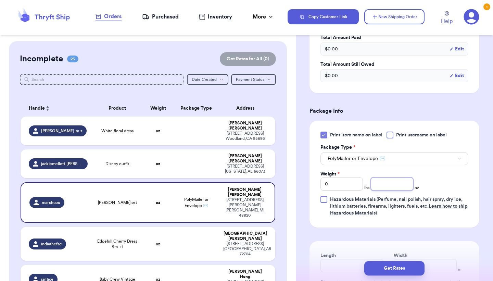
click at [384, 178] on input "number" at bounding box center [392, 183] width 42 height 13
type input "4"
click at [455, 162] on div "Print item name on label Print username on label Package Type * PolyMailer or E…" at bounding box center [394, 173] width 148 height 85
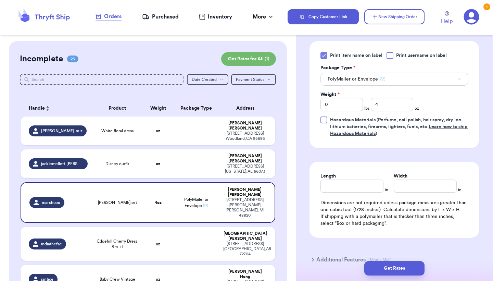
scroll to position [324, 0]
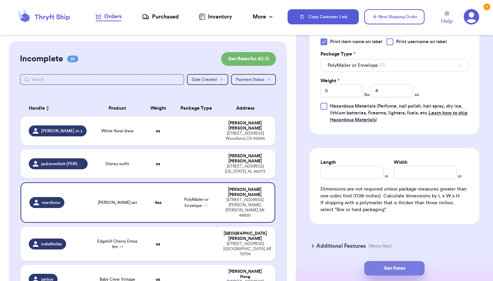
click at [406, 266] on button "Get Rates" at bounding box center [394, 268] width 60 height 14
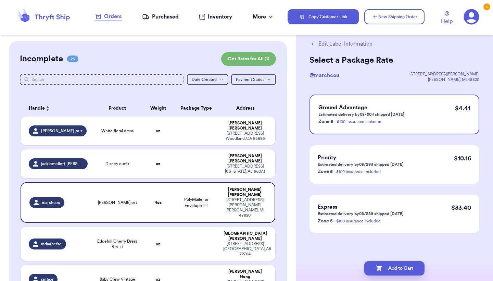
scroll to position [0, 0]
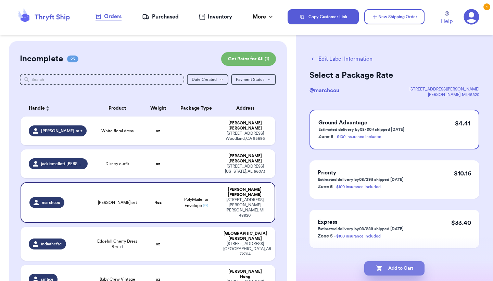
click at [412, 269] on button "Add to Cart" at bounding box center [394, 268] width 60 height 14
checkbox input "true"
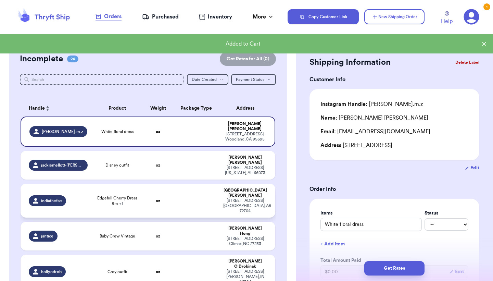
click at [170, 197] on td "oz" at bounding box center [158, 200] width 30 height 34
type input "Edgehill Cherry Dress 9m"
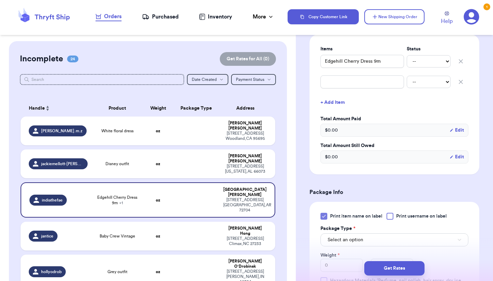
scroll to position [207, 0]
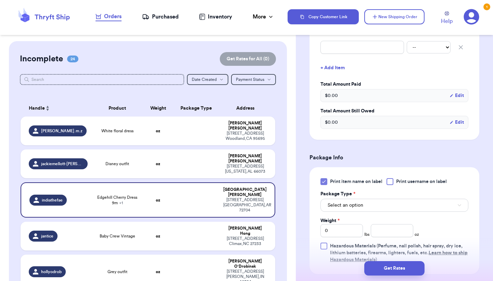
click at [399, 198] on button "Select an option" at bounding box center [394, 204] width 148 height 13
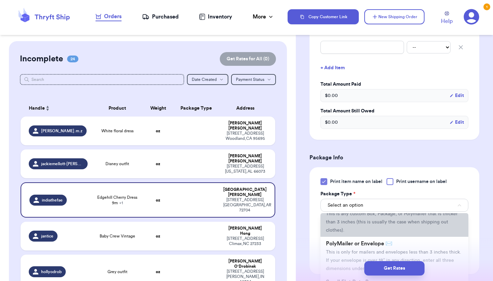
scroll to position [31, 0]
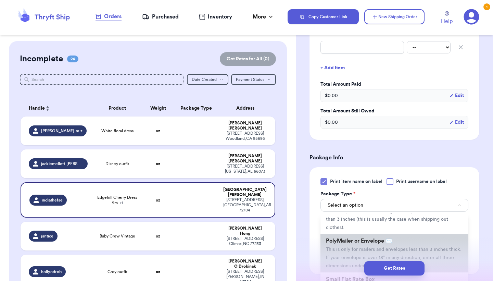
click at [397, 239] on li "PolyMailer or Envelope ✉️ This is only for mailers and envelopes less than 3 in…" at bounding box center [394, 253] width 148 height 38
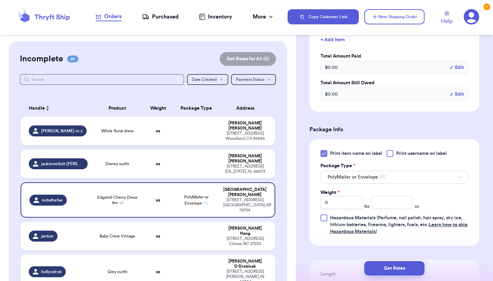
scroll to position [244, 0]
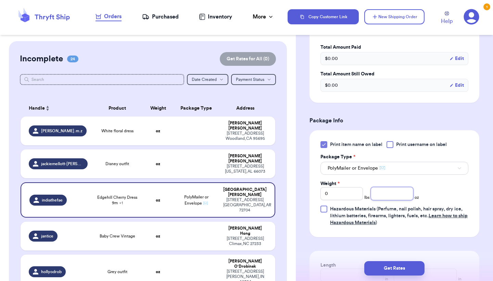
click at [392, 189] on input "number" at bounding box center [392, 193] width 42 height 13
type input "3"
click at [443, 184] on div "Print item name on label Print username on label Package Type * PolyMailer or E…" at bounding box center [394, 183] width 148 height 85
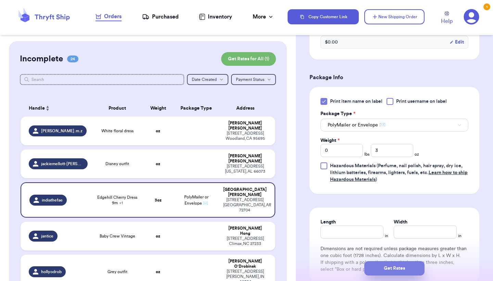
scroll to position [296, 0]
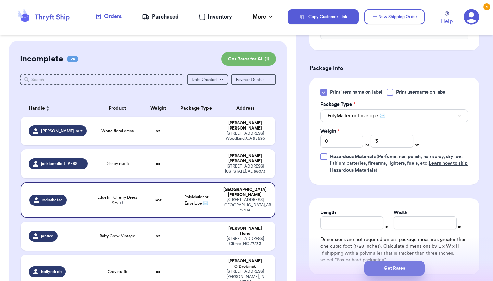
click at [403, 271] on button "Get Rates" at bounding box center [394, 268] width 60 height 14
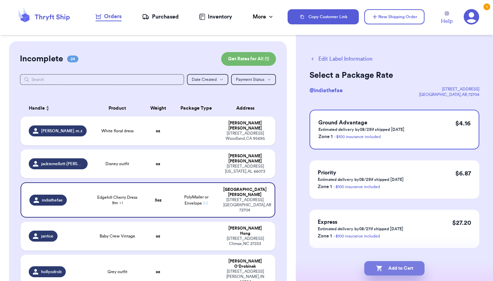
click at [401, 270] on button "Add to Cart" at bounding box center [394, 268] width 60 height 14
checkbox input "true"
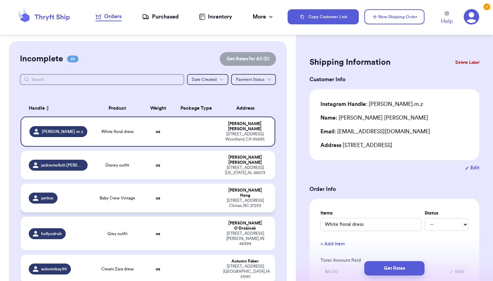
click at [173, 193] on td "oz" at bounding box center [158, 197] width 30 height 29
type input "Baby Crew Vintage"
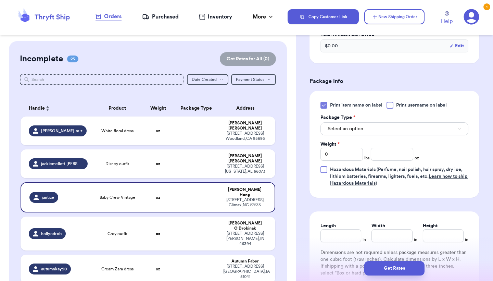
scroll to position [254, 0]
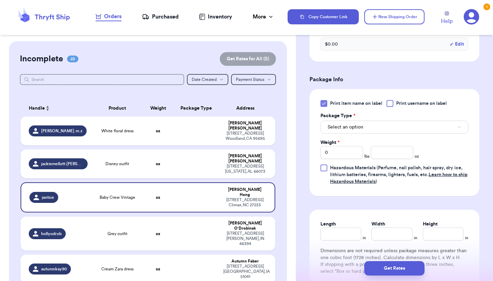
click at [381, 121] on div "Select an option" at bounding box center [394, 126] width 148 height 14
click at [381, 128] on button "Select an option" at bounding box center [394, 126] width 148 height 13
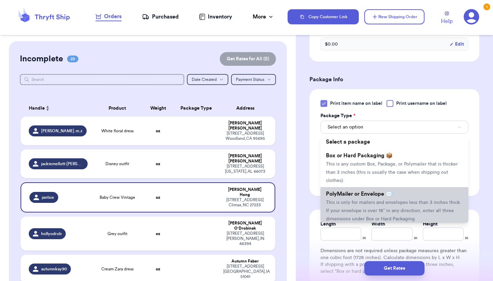
click at [383, 201] on li "PolyMailer or Envelope ✉️ This is only for mailers and envelopes less than 3 in…" at bounding box center [394, 206] width 148 height 38
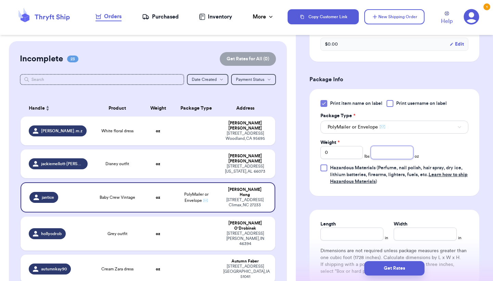
click at [386, 153] on input "number" at bounding box center [392, 152] width 42 height 13
type input "12"
click at [441, 145] on div "Print item name on label Print username on label Package Type * PolyMailer or E…" at bounding box center [394, 142] width 148 height 85
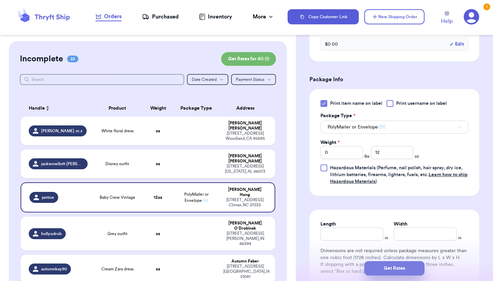
click at [400, 269] on button "Get Rates" at bounding box center [394, 268] width 60 height 14
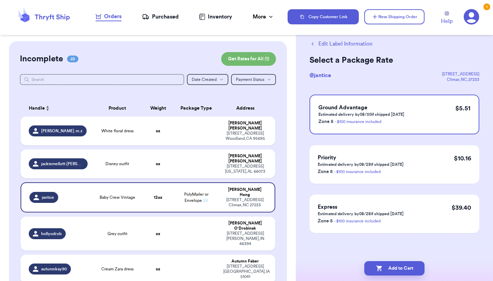
scroll to position [0, 0]
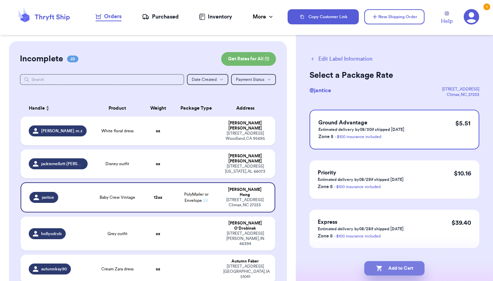
click at [400, 269] on button "Add to Cart" at bounding box center [394, 268] width 60 height 14
checkbox input "true"
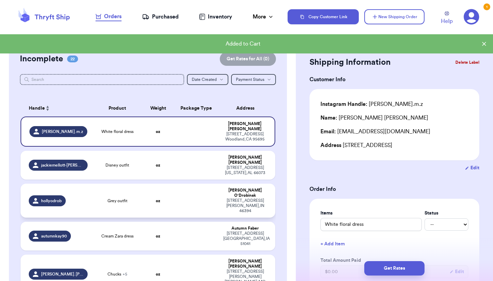
click at [196, 188] on td at bounding box center [196, 200] width 46 height 34
type input "Grey outfit"
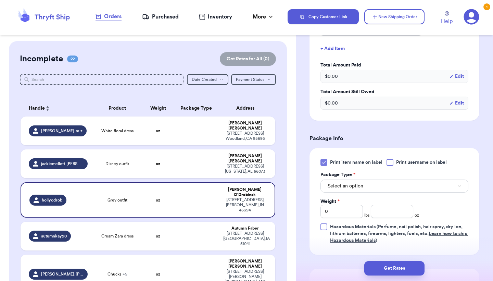
scroll to position [234, 0]
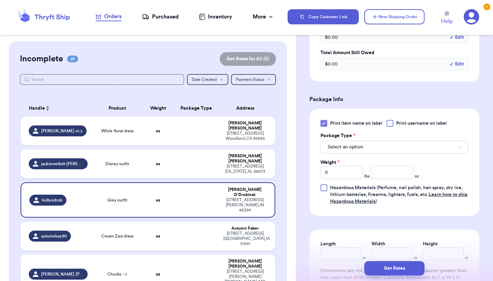
click at [388, 147] on button "Select an option" at bounding box center [394, 146] width 148 height 13
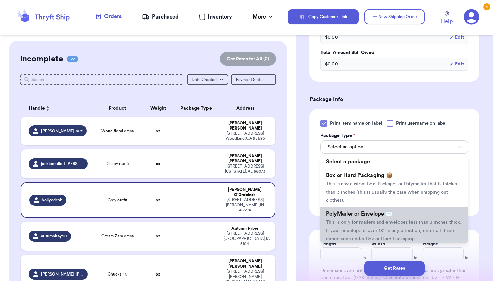
click at [379, 214] on span "PolyMailer or Envelope ✉️" at bounding box center [359, 213] width 66 height 5
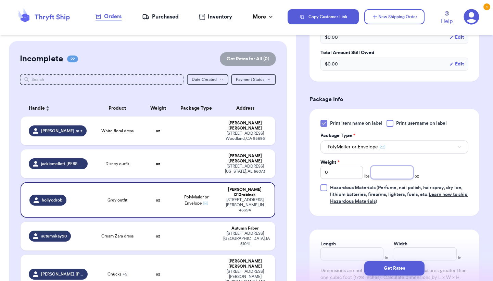
click at [387, 171] on input "number" at bounding box center [392, 172] width 42 height 13
type input "5"
click at [440, 164] on div "Print item name on label Print username on label Package Type * PolyMailer or E…" at bounding box center [394, 162] width 148 height 85
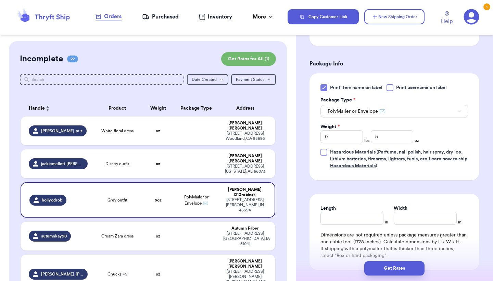
scroll to position [296, 0]
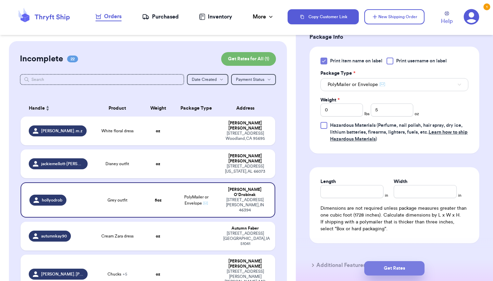
click at [405, 266] on button "Get Rates" at bounding box center [394, 268] width 60 height 14
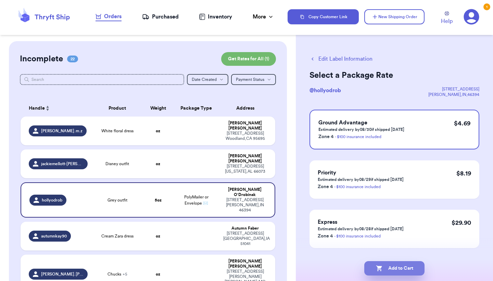
click at [408, 266] on button "Add to Cart" at bounding box center [394, 268] width 60 height 14
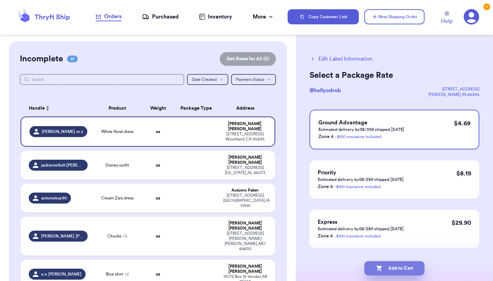
checkbox input "true"
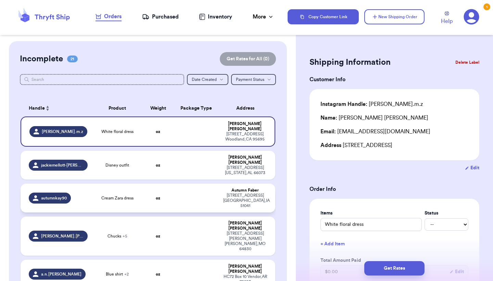
click at [191, 186] on td at bounding box center [196, 197] width 46 height 29
type input "Cream Zara dress"
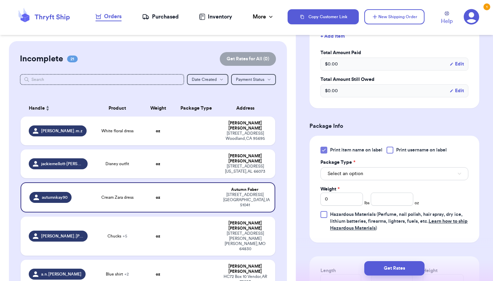
scroll to position [208, 0]
click at [381, 175] on button "Select an option" at bounding box center [394, 172] width 148 height 13
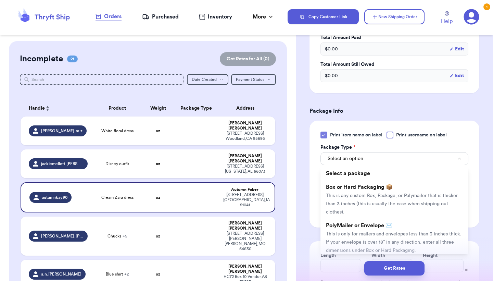
scroll to position [226, 0]
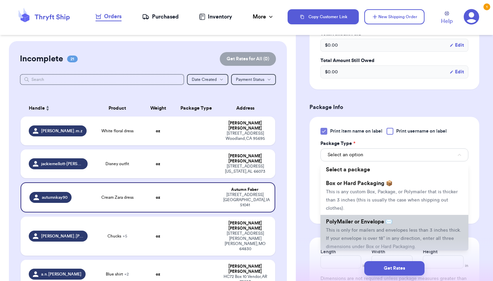
click at [374, 222] on span "PolyMailer or Envelope ✉️" at bounding box center [359, 221] width 66 height 5
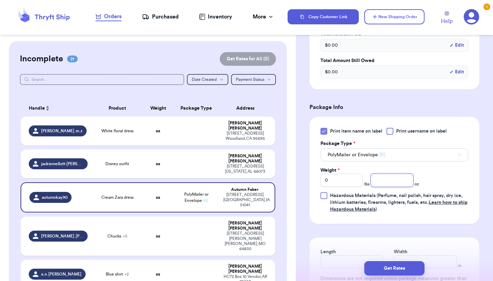
click at [387, 183] on input "number" at bounding box center [392, 179] width 42 height 13
type input "4"
click at [444, 171] on div "Print item name on label Print username on label Package Type * PolyMailer or E…" at bounding box center [394, 170] width 148 height 85
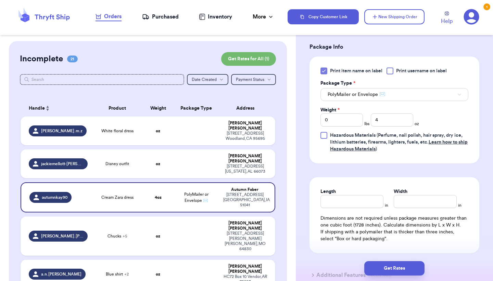
scroll to position [309, 0]
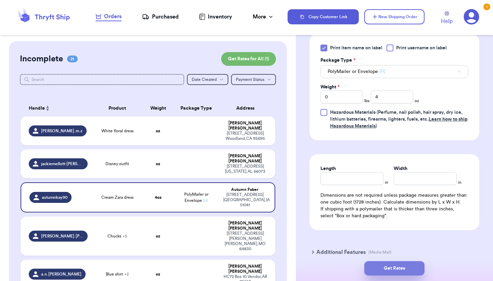
click at [405, 266] on button "Get Rates" at bounding box center [394, 268] width 60 height 14
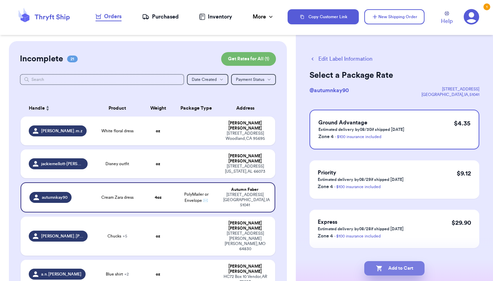
click at [408, 267] on button "Add to Cart" at bounding box center [394, 268] width 60 height 14
checkbox input "true"
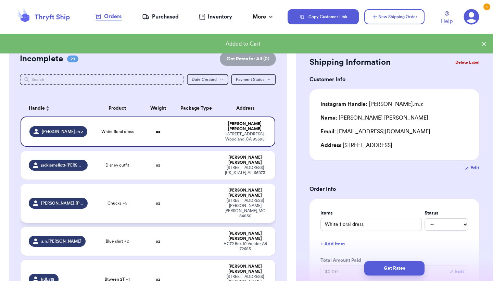
click at [203, 185] on td at bounding box center [196, 202] width 46 height 39
type input "Chucks"
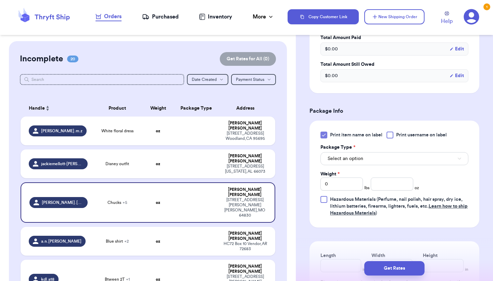
scroll to position [330, 0]
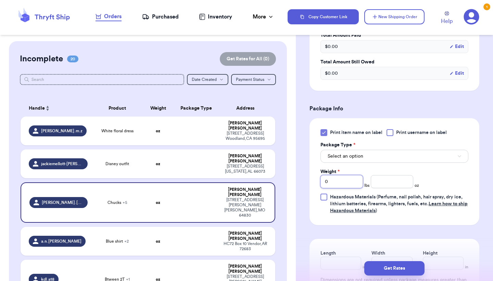
click at [351, 185] on input "0" at bounding box center [341, 181] width 42 height 13
type input "1"
click at [380, 183] on input "number" at bounding box center [392, 181] width 42 height 13
type input "7"
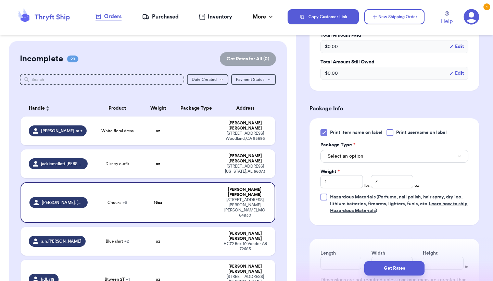
click at [430, 178] on div "Print item name on label Print username on label Package Type * Select an optio…" at bounding box center [394, 171] width 148 height 85
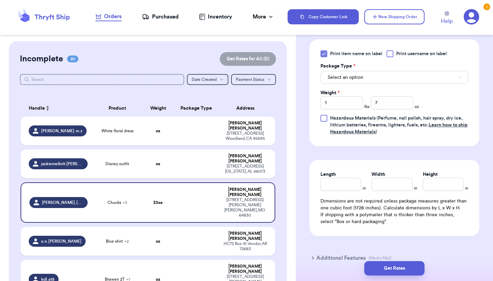
scroll to position [416, 0]
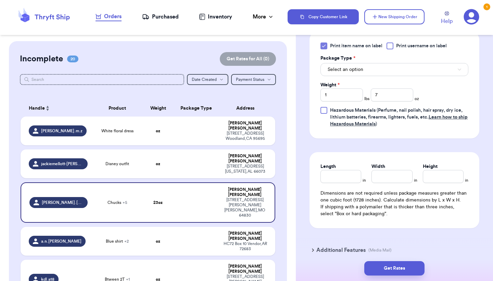
click at [399, 72] on button "Select an option" at bounding box center [394, 69] width 148 height 13
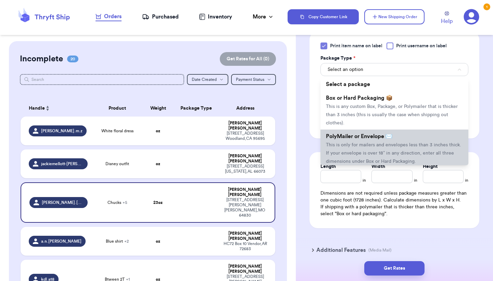
click at [393, 152] on li "PolyMailer or Envelope ✉️ This is only for mailers and envelopes less than 3 in…" at bounding box center [394, 148] width 148 height 38
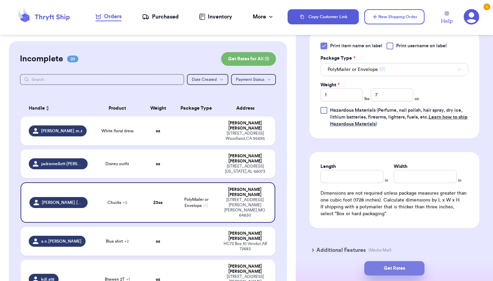
click at [403, 267] on button "Get Rates" at bounding box center [394, 268] width 60 height 14
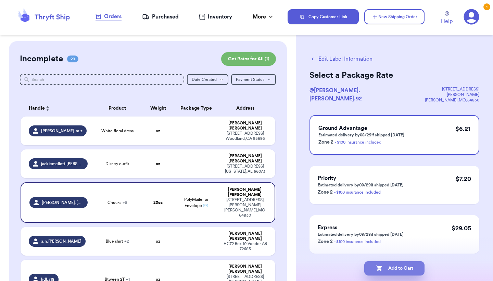
click at [401, 267] on button "Add to Cart" at bounding box center [394, 268] width 60 height 14
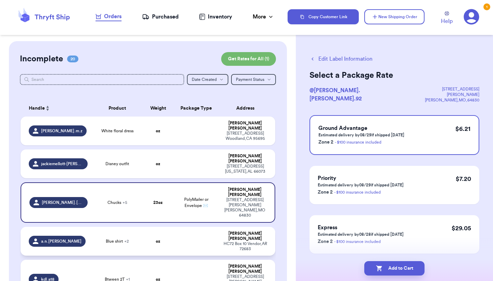
checkbox input "true"
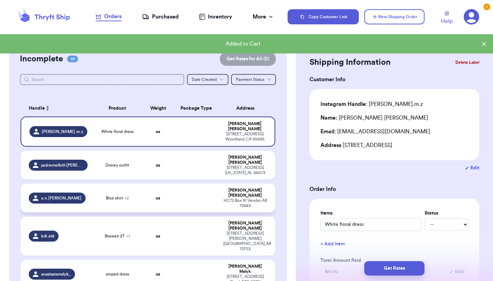
click at [167, 187] on td "oz" at bounding box center [158, 197] width 30 height 29
type input "Blue shirt"
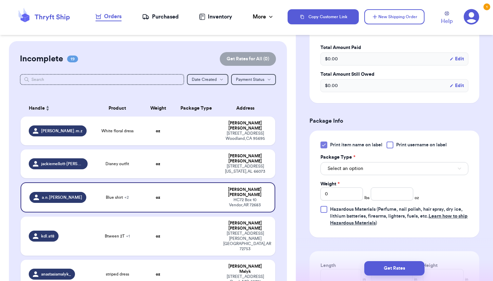
scroll to position [292, 0]
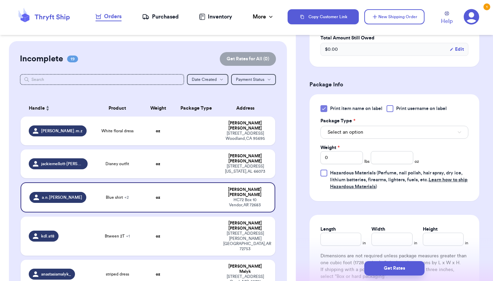
click at [386, 134] on button "Select an option" at bounding box center [394, 132] width 148 height 13
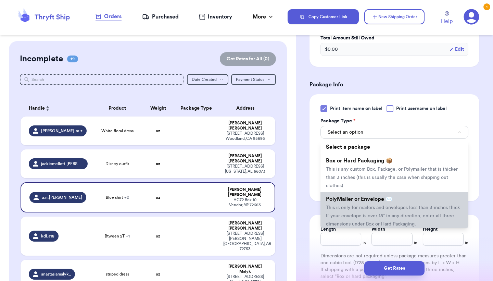
click at [383, 202] on span "PolyMailer or Envelope ✉️" at bounding box center [359, 198] width 66 height 5
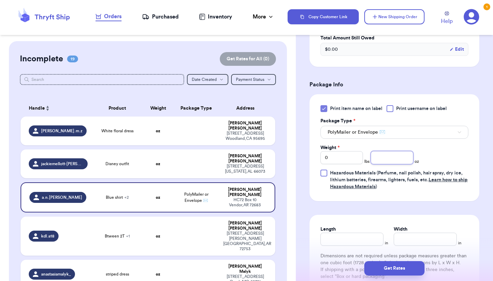
click at [386, 158] on input "number" at bounding box center [392, 157] width 42 height 13
type input "7"
click at [451, 148] on div "Print item name on label Print username on label Package Type * PolyMailer or E…" at bounding box center [394, 147] width 148 height 85
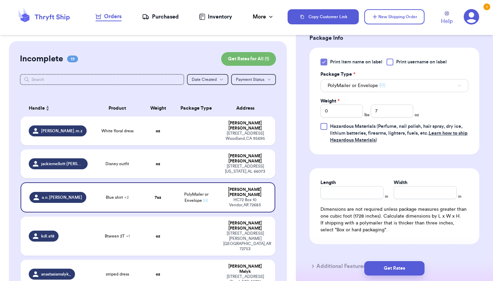
scroll to position [368, 0]
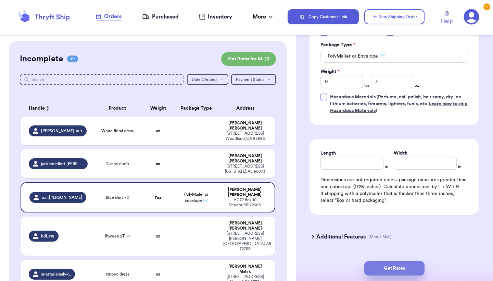
click at [406, 267] on button "Get Rates" at bounding box center [394, 268] width 60 height 14
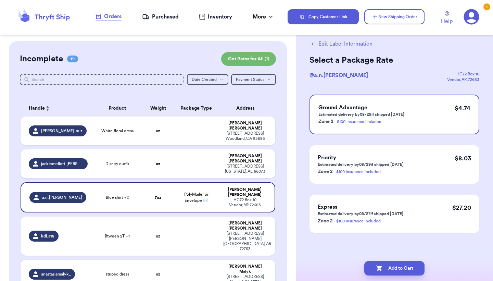
scroll to position [0, 0]
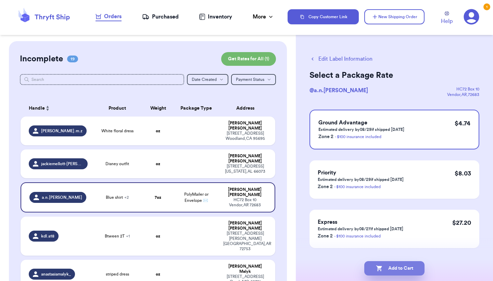
click at [406, 267] on button "Add to Cart" at bounding box center [394, 268] width 60 height 14
checkbox input "true"
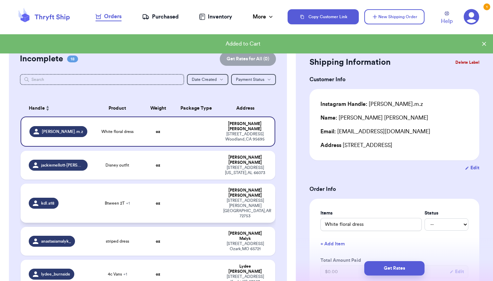
click at [179, 189] on td at bounding box center [196, 202] width 46 height 39
type input "Btween 2T"
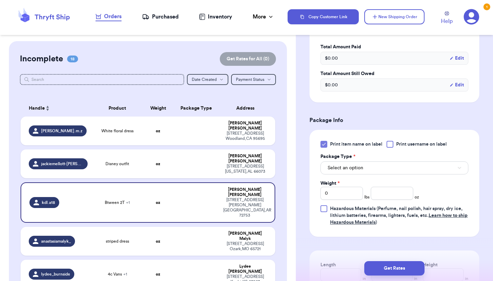
scroll to position [244, 0]
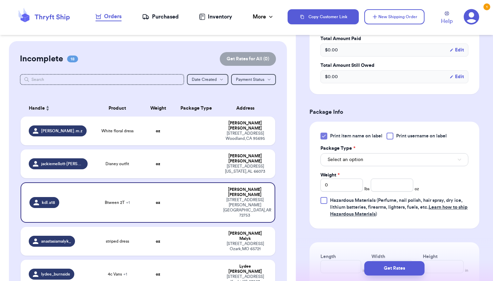
click at [369, 155] on button "Select an option" at bounding box center [394, 159] width 148 height 13
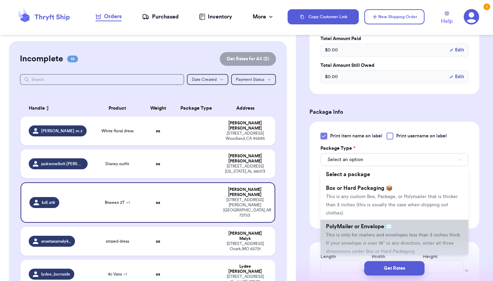
click at [364, 237] on span "This is only for mailers and envelopes less than 3 inches thick. If your envelo…" at bounding box center [393, 242] width 135 height 21
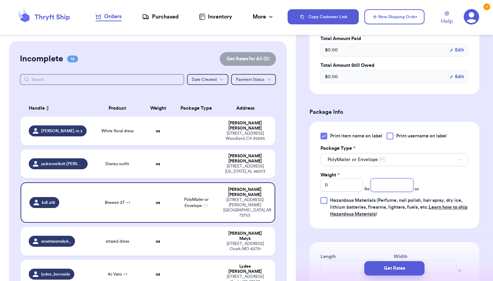
click at [381, 184] on input "number" at bounding box center [392, 184] width 42 height 13
type input "6"
click at [440, 180] on div "Print item name on label Print username on label Package Type * PolyMailer or E…" at bounding box center [394, 174] width 148 height 85
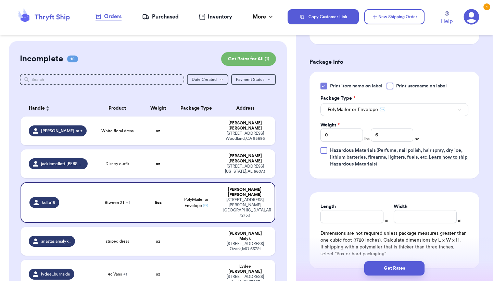
scroll to position [325, 0]
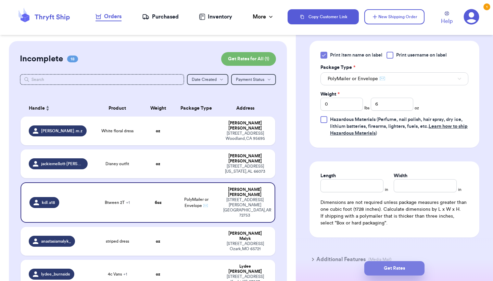
click at [401, 265] on button "Get Rates" at bounding box center [394, 268] width 60 height 14
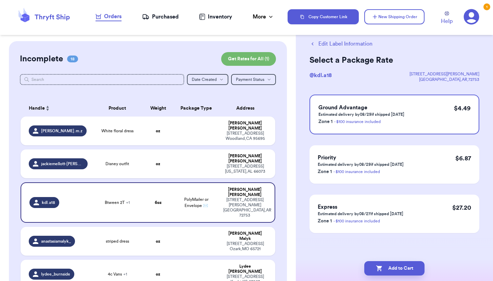
scroll to position [0, 0]
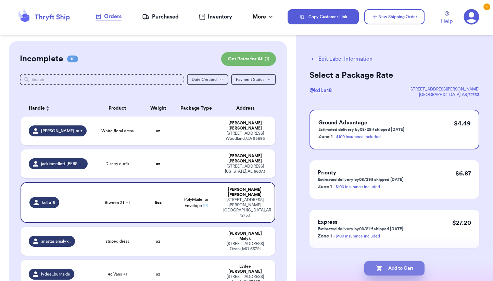
click at [403, 267] on button "Add to Cart" at bounding box center [394, 268] width 60 height 14
checkbox input "true"
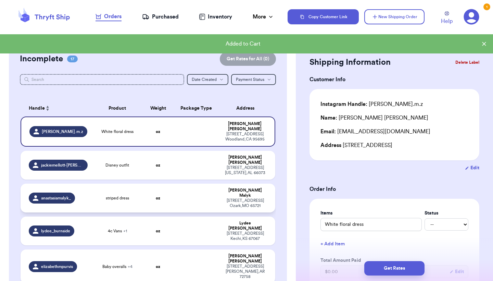
click at [192, 190] on td at bounding box center [196, 197] width 46 height 29
type input "striped dress"
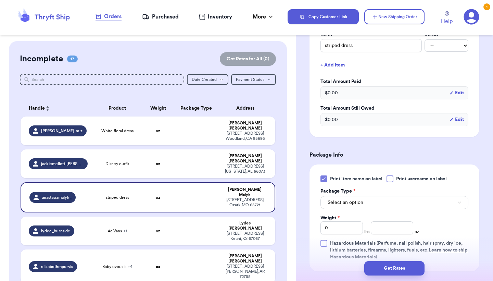
scroll to position [193, 0]
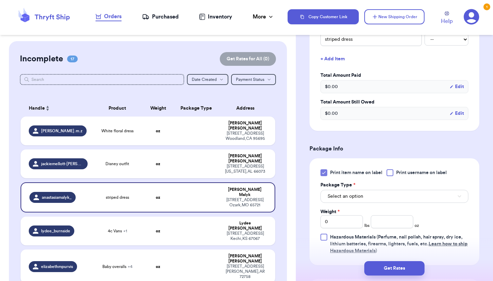
click at [403, 190] on button "Select an option" at bounding box center [394, 196] width 148 height 13
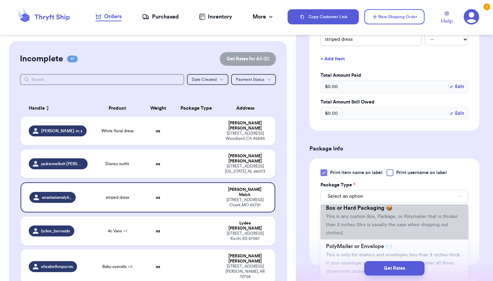
scroll to position [24, 0]
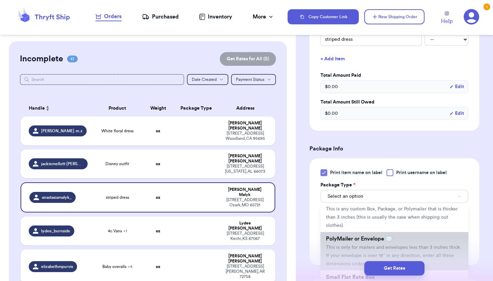
click at [398, 236] on li "PolyMailer or Envelope ✉️ This is only for mailers and envelopes less than 3 in…" at bounding box center [394, 251] width 148 height 38
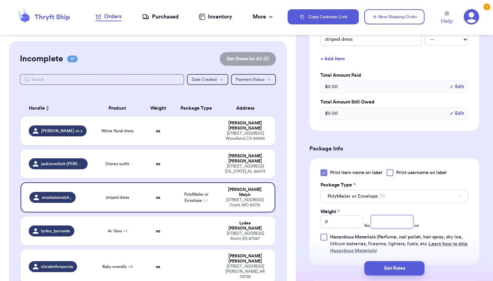
click at [379, 215] on input "number" at bounding box center [392, 221] width 42 height 13
type input "5"
click at [441, 209] on div "Print item name on label Print username on label Package Type * PolyMailer or E…" at bounding box center [394, 211] width 148 height 85
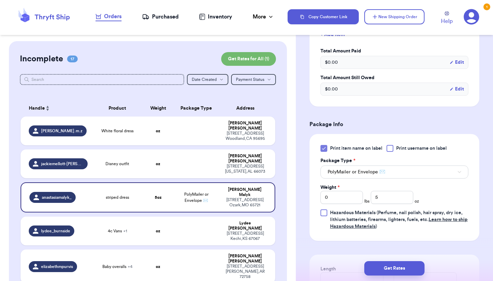
scroll to position [218, 0]
click at [408, 268] on button "Get Rates" at bounding box center [394, 268] width 60 height 14
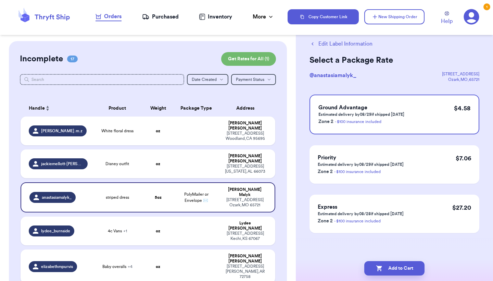
scroll to position [0, 0]
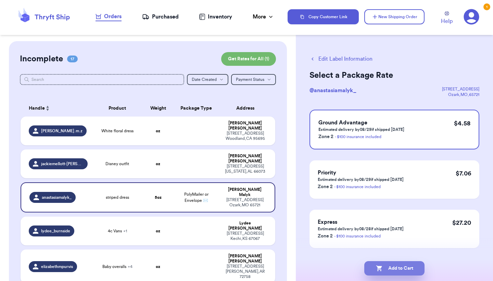
click at [408, 268] on button "Add to Cart" at bounding box center [394, 268] width 60 height 14
checkbox input "true"
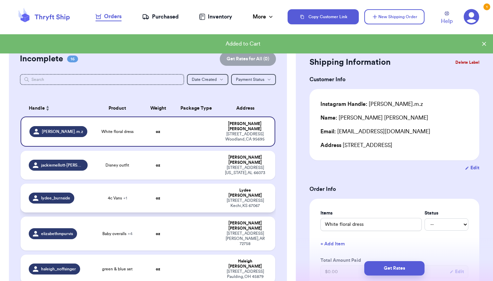
click at [149, 186] on td "oz" at bounding box center [158, 197] width 30 height 29
type input "4c Vans"
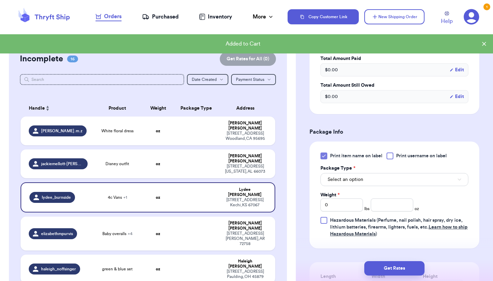
scroll to position [249, 0]
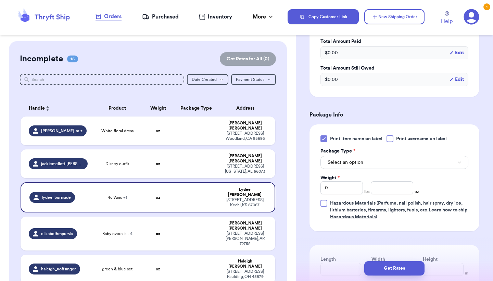
click at [400, 156] on button "Select an option" at bounding box center [394, 162] width 148 height 13
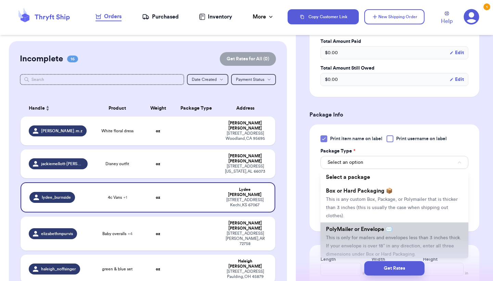
click at [396, 235] on span "This is only for mailers and envelopes less than 3 inches thick. If your envelo…" at bounding box center [393, 245] width 135 height 21
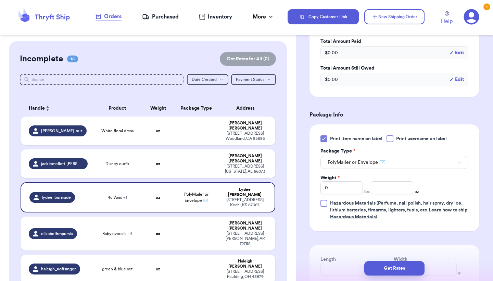
click at [404, 156] on button "PolyMailer or Envelope ✉️" at bounding box center [394, 162] width 148 height 13
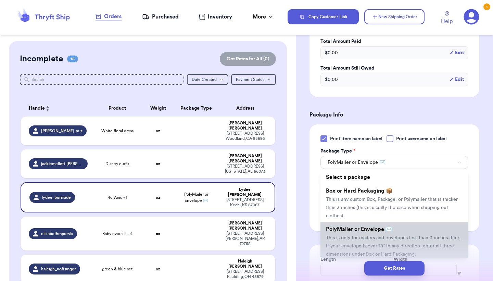
click at [385, 226] on span "PolyMailer or Envelope ✉️" at bounding box center [359, 228] width 66 height 5
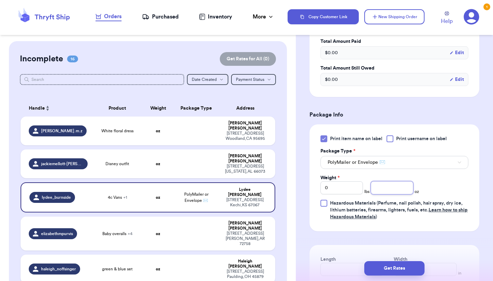
click at [390, 181] on input "number" at bounding box center [392, 187] width 42 height 13
type input "9"
click at [448, 178] on div "Print item name on label Print username on label Package Type * PolyMailer or E…" at bounding box center [394, 177] width 148 height 85
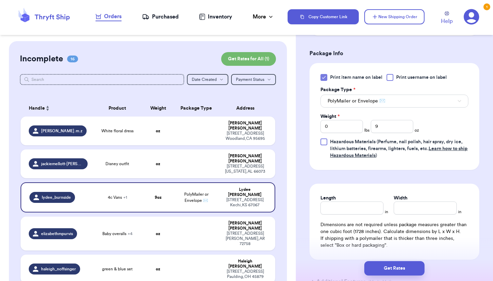
scroll to position [318, 0]
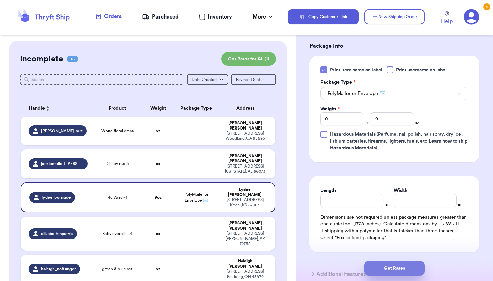
click at [401, 265] on button "Get Rates" at bounding box center [394, 268] width 60 height 14
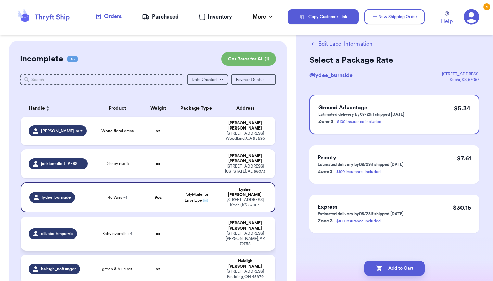
scroll to position [0, 0]
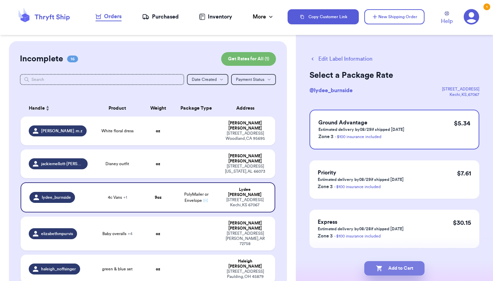
click at [399, 265] on button "Add to Cart" at bounding box center [394, 268] width 60 height 14
checkbox input "true"
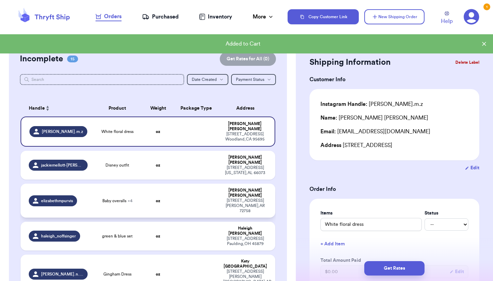
click at [178, 187] on td at bounding box center [196, 200] width 46 height 34
type input "Baby overalls"
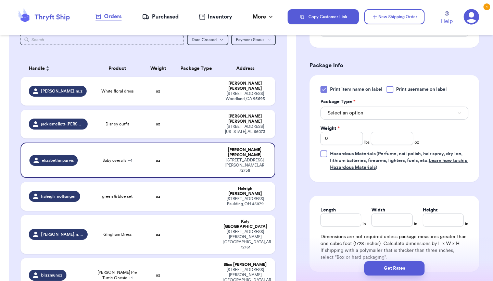
scroll to position [371, 0]
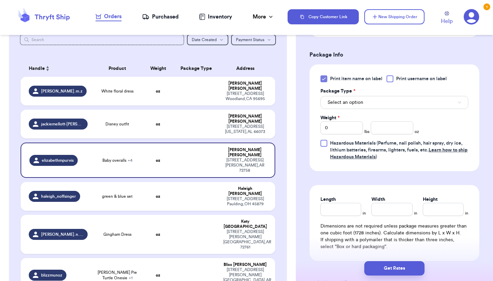
click at [379, 96] on button "Select an option" at bounding box center [394, 102] width 148 height 13
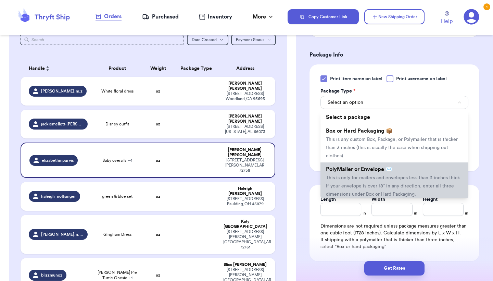
click at [369, 175] on span "This is only for mailers and envelopes less than 3 inches thick. If your envelo…" at bounding box center [393, 185] width 135 height 21
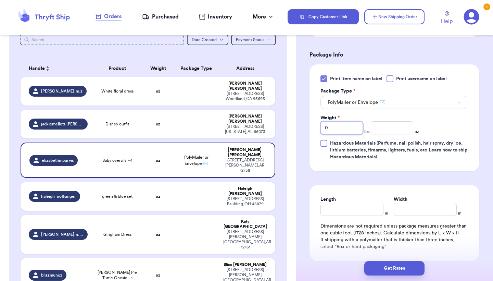
click at [346, 121] on input "0" at bounding box center [341, 127] width 42 height 13
type input "1"
click at [399, 121] on input "number" at bounding box center [392, 127] width 42 height 13
type input "8"
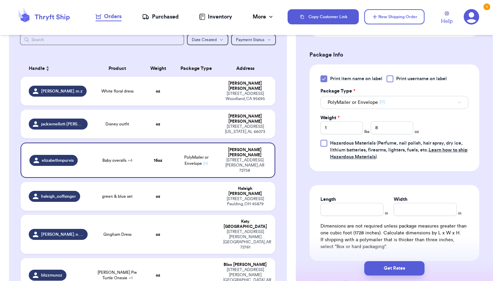
click at [445, 116] on div "Print item name on label Print username on label Package Type * PolyMailer or E…" at bounding box center [394, 117] width 148 height 85
click at [402, 266] on button "Get Rates" at bounding box center [394, 268] width 60 height 14
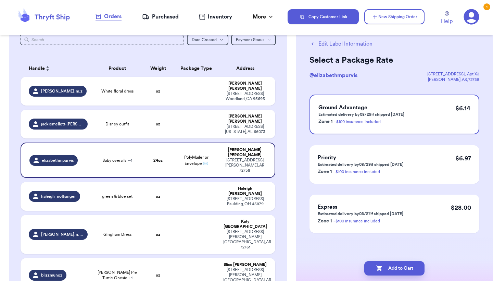
scroll to position [0, 0]
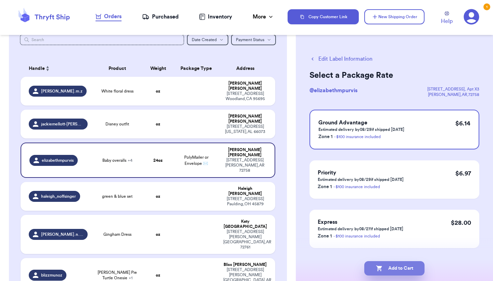
click at [399, 267] on button "Add to Cart" at bounding box center [394, 268] width 60 height 14
checkbox input "true"
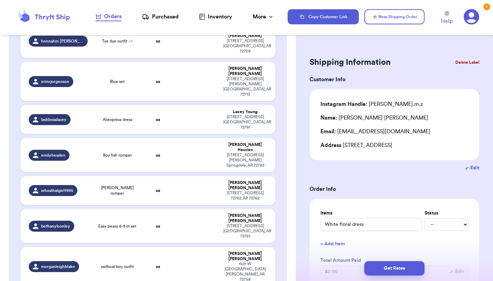
scroll to position [346, 0]
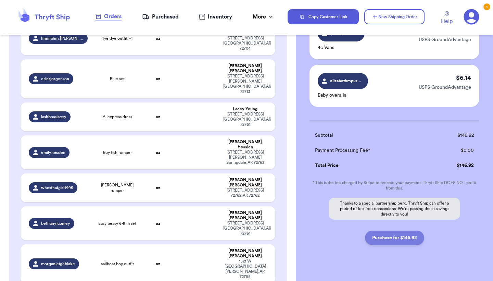
scroll to position [1276, 0]
click at [411, 231] on button "Purchase for $146.92" at bounding box center [394, 238] width 59 height 14
checkbox input "false"
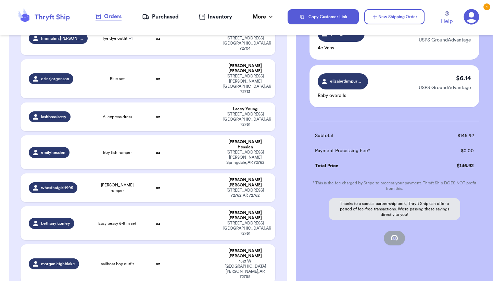
checkbox input "false"
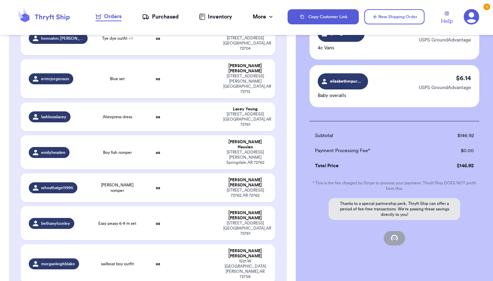
checkbox input "false"
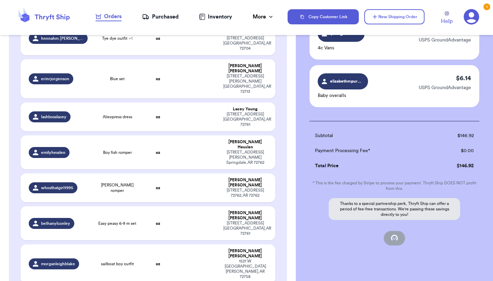
checkbox input "false"
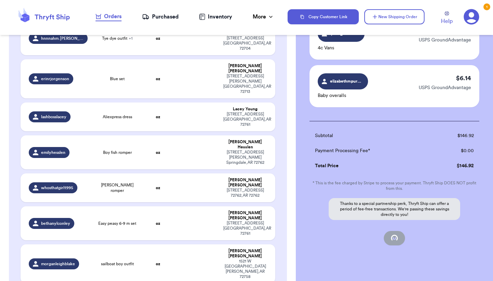
checkbox input "false"
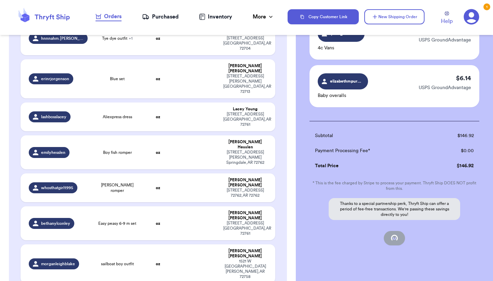
checkbox input "false"
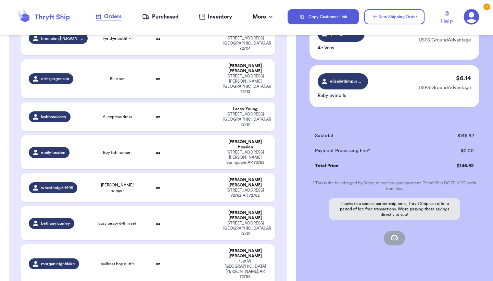
scroll to position [53, 0]
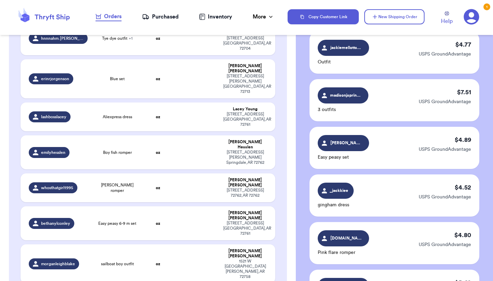
checkbox input "true"
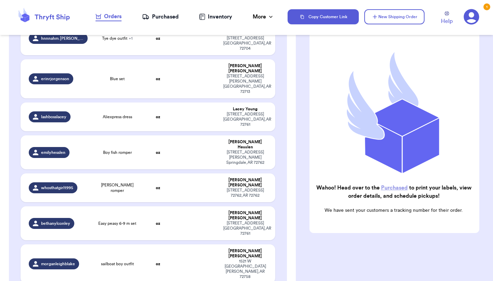
click at [388, 186] on link "Purchased" at bounding box center [394, 187] width 27 height 5
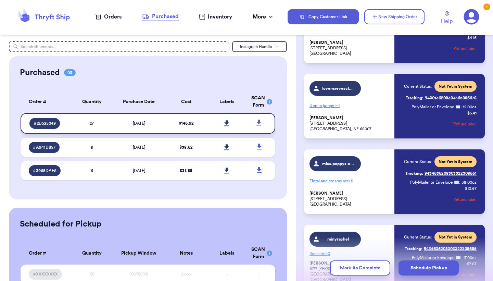
click at [226, 126] on icon at bounding box center [226, 123] width 5 height 6
click at [112, 17] on div "Orders" at bounding box center [108, 17] width 26 height 8
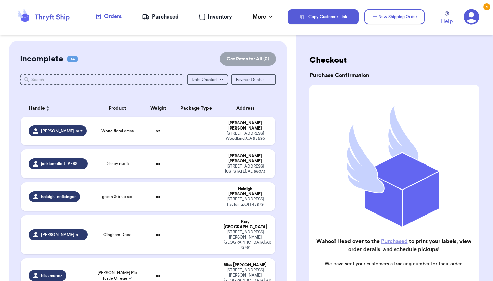
click at [162, 15] on div "Purchased" at bounding box center [160, 17] width 37 height 8
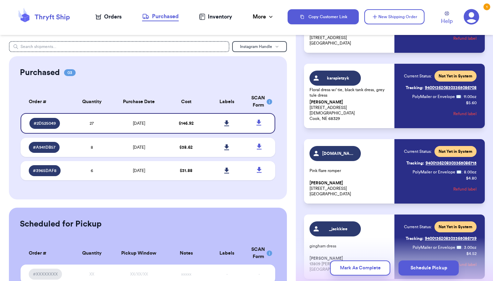
scroll to position [1605, 0]
